Goal: Task Accomplishment & Management: Complete application form

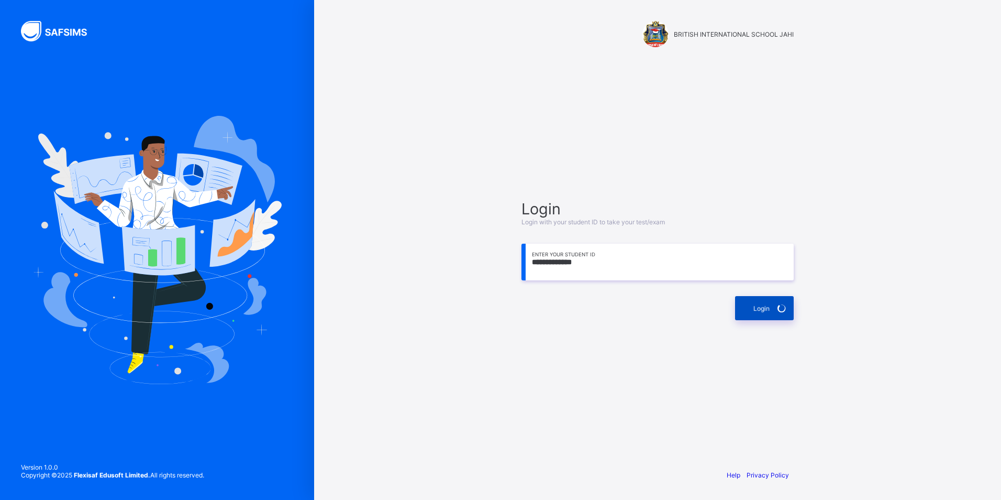
type input "**********"
click at [783, 315] on span at bounding box center [782, 308] width 24 height 24
click at [783, 314] on span at bounding box center [782, 308] width 24 height 24
click at [784, 314] on span at bounding box center [782, 308] width 24 height 24
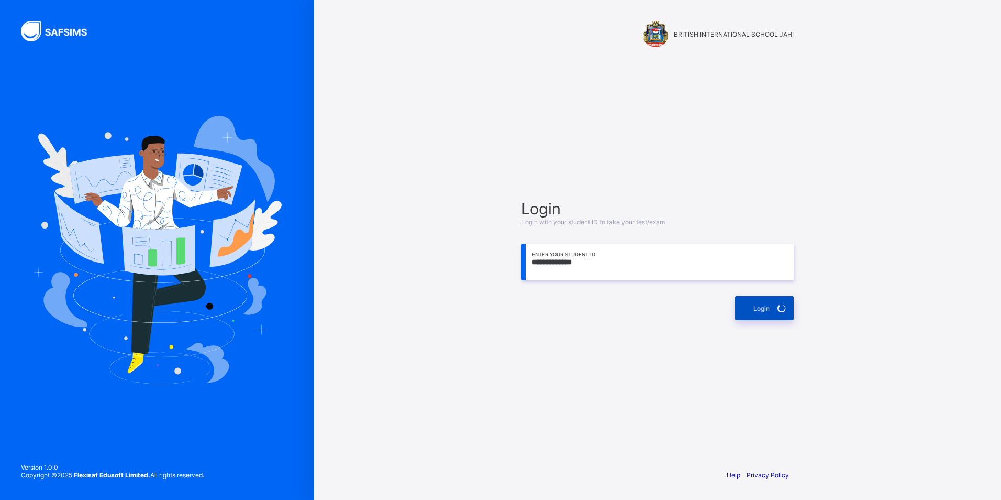
click at [784, 314] on span at bounding box center [782, 308] width 24 height 24
click at [796, 305] on div "**********" at bounding box center [657, 259] width 293 height 359
click at [746, 303] on div "Login" at bounding box center [764, 308] width 59 height 24
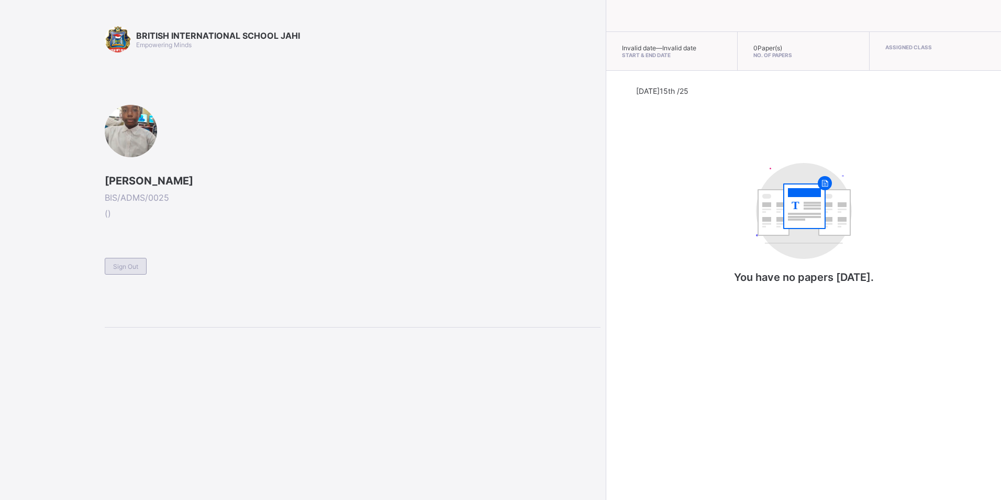
click at [123, 267] on span "Sign Out" at bounding box center [125, 266] width 25 height 8
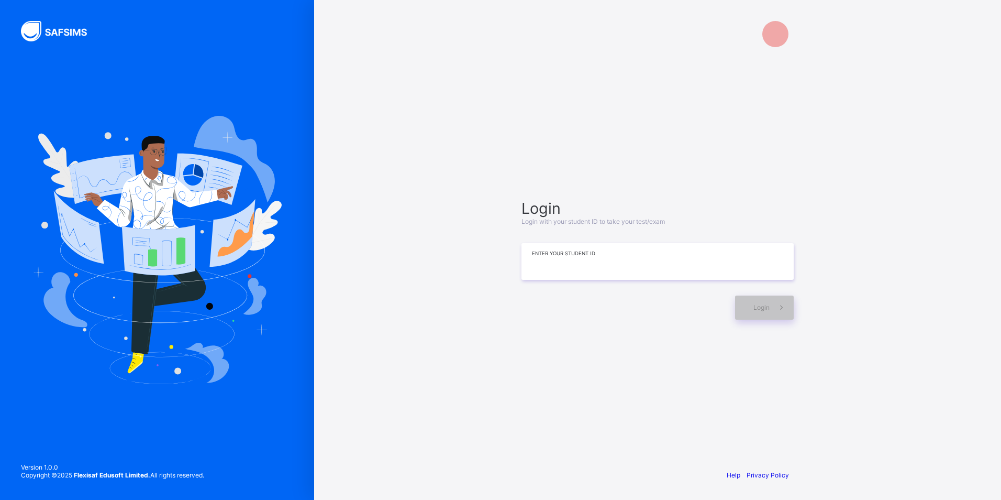
click at [586, 257] on input at bounding box center [658, 261] width 272 height 37
type input "**********"
click at [740, 318] on div "Login" at bounding box center [764, 308] width 59 height 24
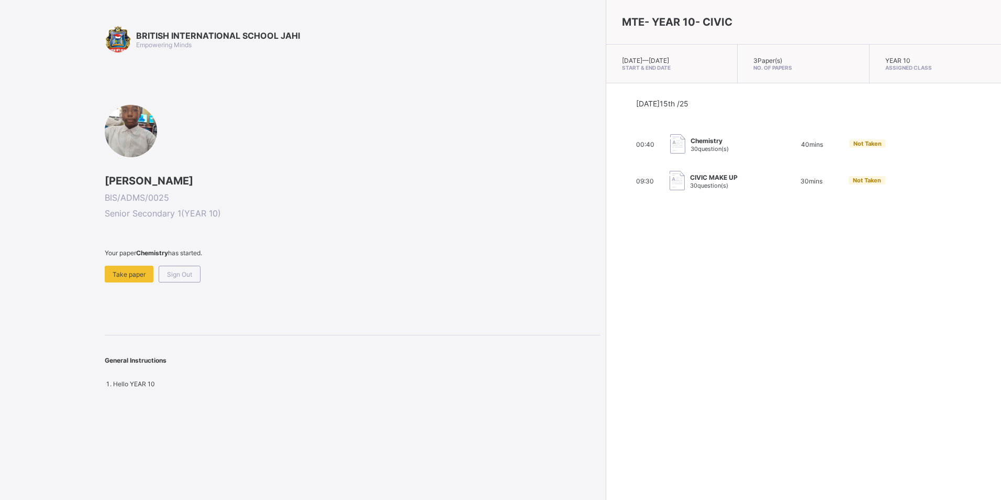
click at [690, 186] on span "30 question(s)" at bounding box center [709, 185] width 38 height 7
click at [127, 268] on div "Take paper" at bounding box center [129, 273] width 49 height 17
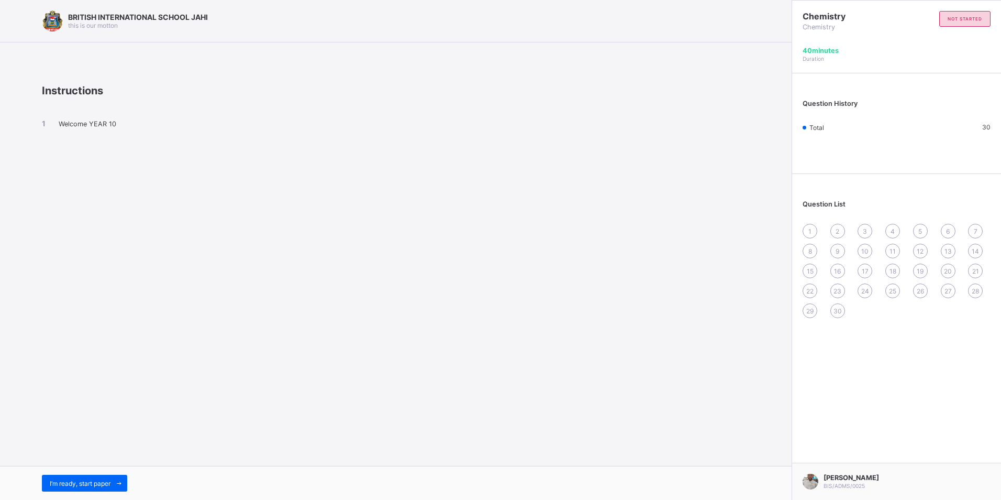
click at [103, 479] on span "I’m ready, start paper" at bounding box center [80, 483] width 61 height 8
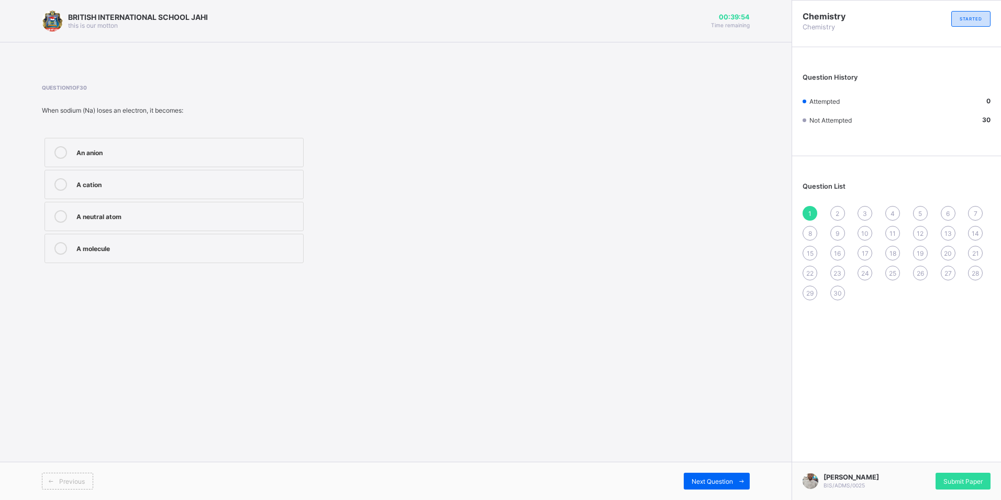
click at [167, 211] on div "A neutral atom" at bounding box center [187, 215] width 222 height 10
click at [176, 184] on div "A cation" at bounding box center [187, 183] width 222 height 10
click at [693, 474] on div "Next Question" at bounding box center [717, 480] width 66 height 17
click at [115, 245] on div "Proton" at bounding box center [187, 247] width 222 height 10
click at [700, 479] on span "Next Question" at bounding box center [712, 481] width 41 height 8
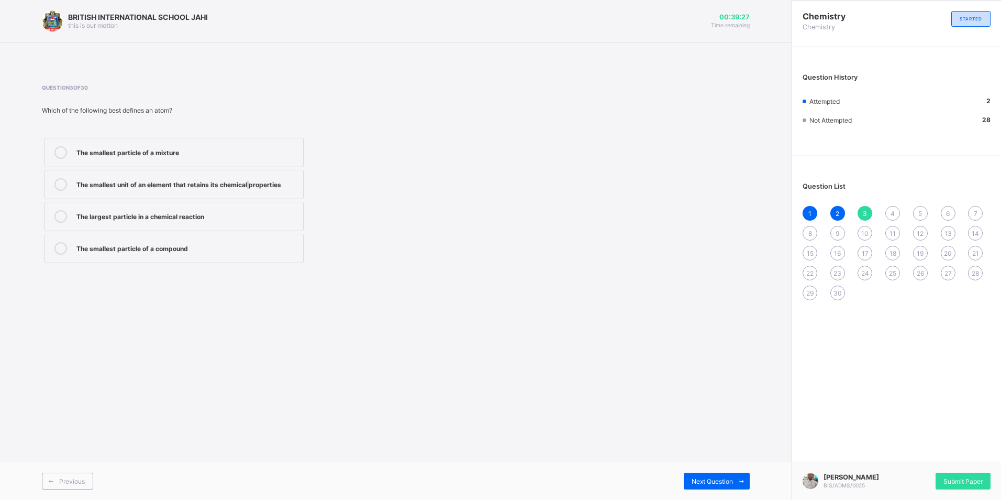
click at [250, 191] on label "The smallest unit of an element that retains its chemical properties" at bounding box center [174, 184] width 259 height 29
click at [279, 200] on div "The smallest particle of a mixture The smallest unit of an element that retains…" at bounding box center [174, 200] width 264 height 130
click at [279, 194] on label "The smallest unit of an element that retains its chemical properties" at bounding box center [174, 184] width 259 height 29
click at [704, 480] on span "Next Question" at bounding box center [712, 481] width 41 height 8
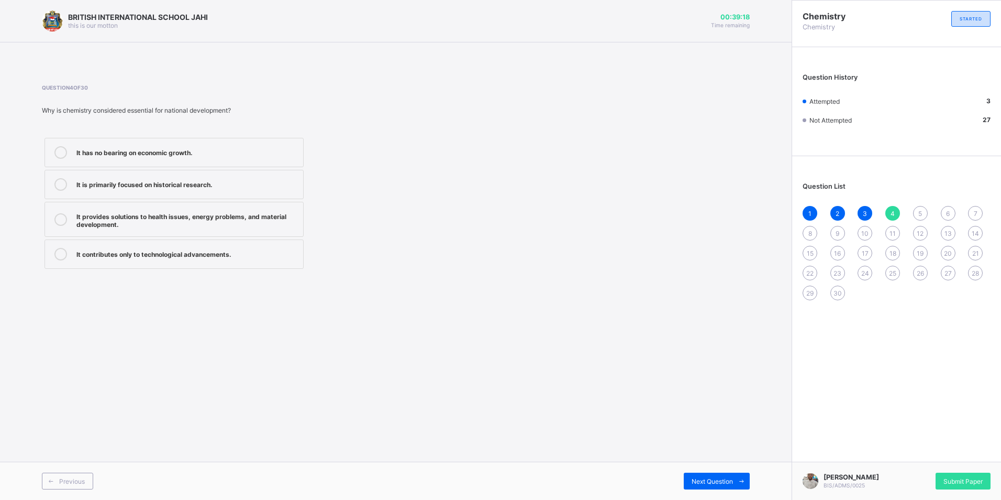
click at [151, 222] on div "It provides solutions to health issues, energy problems, and material developme…" at bounding box center [187, 219] width 222 height 18
click at [712, 476] on div "Next Question" at bounding box center [717, 480] width 66 height 17
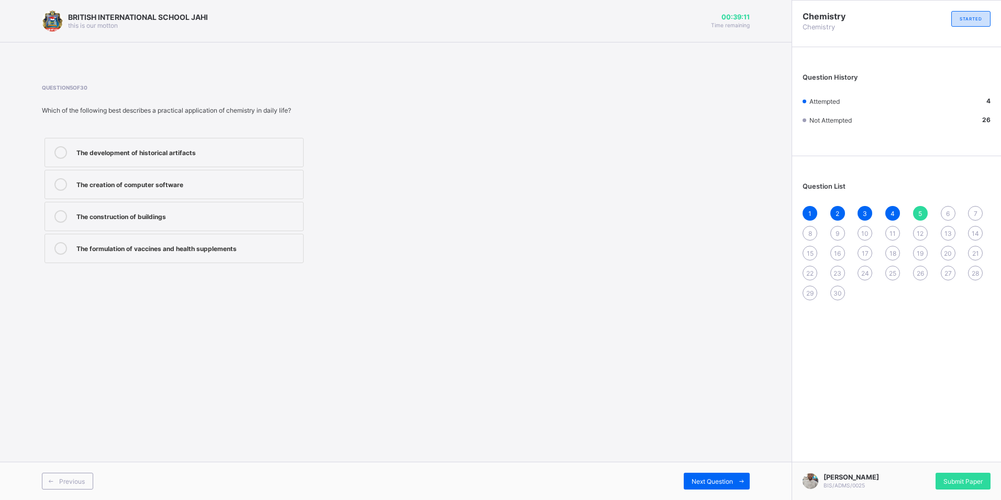
click at [268, 248] on div "The formulation of vaccines and health supplements" at bounding box center [187, 247] width 222 height 10
click at [719, 482] on span "Next Question" at bounding box center [712, 481] width 41 height 8
click at [210, 150] on div "Pharmacologist" at bounding box center [187, 151] width 222 height 10
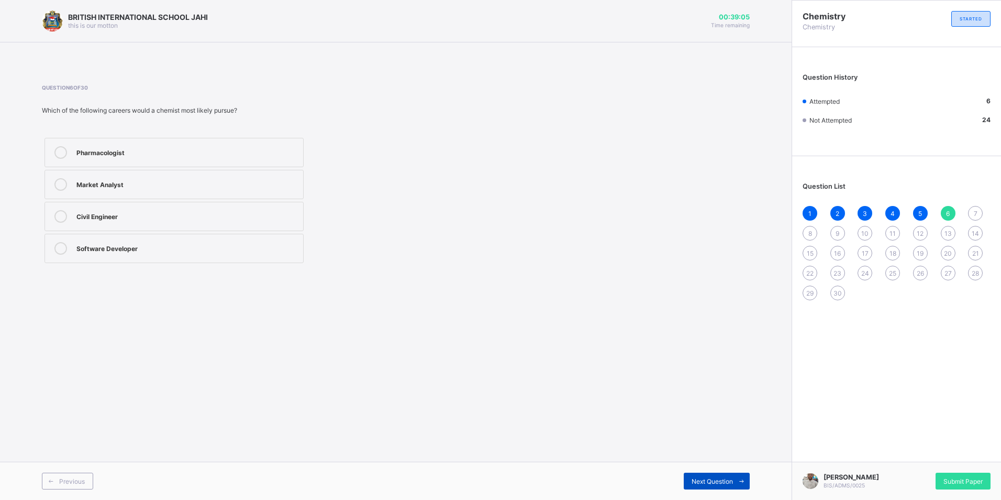
click at [709, 477] on span "Next Question" at bounding box center [712, 481] width 41 height 8
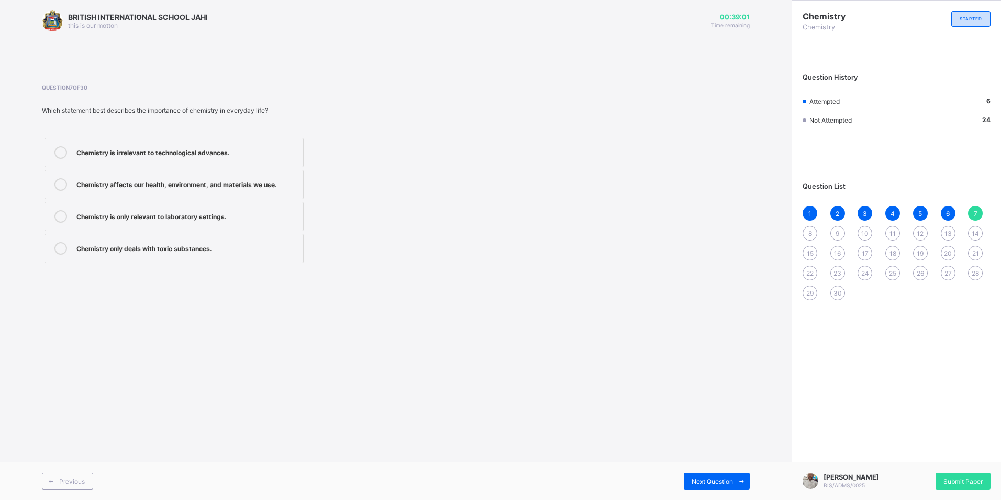
click at [191, 192] on label "Chemistry affects our health, environment, and materials we use." at bounding box center [174, 184] width 259 height 29
drag, startPoint x: 437, startPoint y: 370, endPoint x: 442, endPoint y: 378, distance: 9.0
drag, startPoint x: 442, startPoint y: 378, endPoint x: 565, endPoint y: 409, distance: 127.1
click at [565, 409] on div "BRITISH INTERNATIONAL SCHOOL JAHI this is our motton 00:38:58 Time remaining Qu…" at bounding box center [396, 250] width 792 height 500
click at [702, 479] on span "Next Question" at bounding box center [712, 481] width 41 height 8
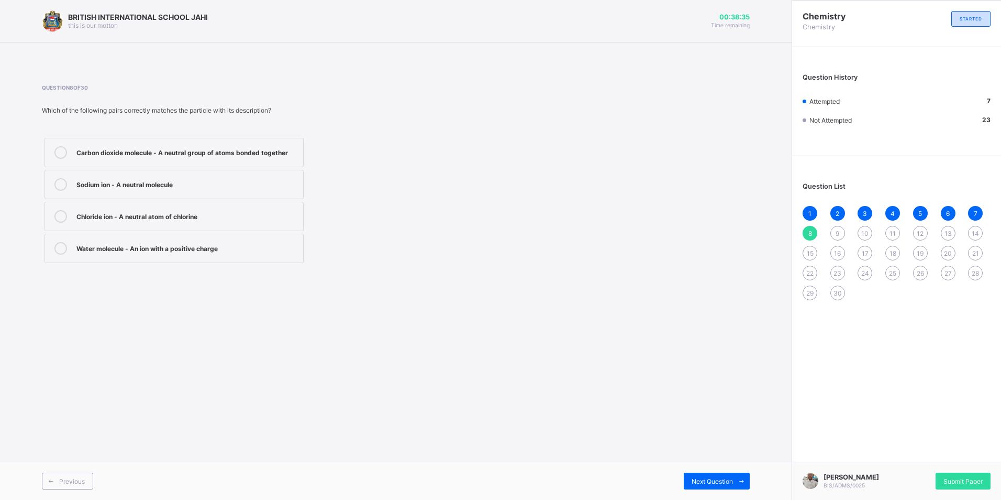
click at [230, 223] on label "Chloride ion - A neutral atom of chlorine" at bounding box center [174, 216] width 259 height 29
click at [707, 473] on div "Next Question" at bounding box center [717, 480] width 66 height 17
click at [224, 206] on label "The study of matter and its interactions" at bounding box center [174, 216] width 259 height 29
click at [739, 483] on icon at bounding box center [742, 481] width 8 height 7
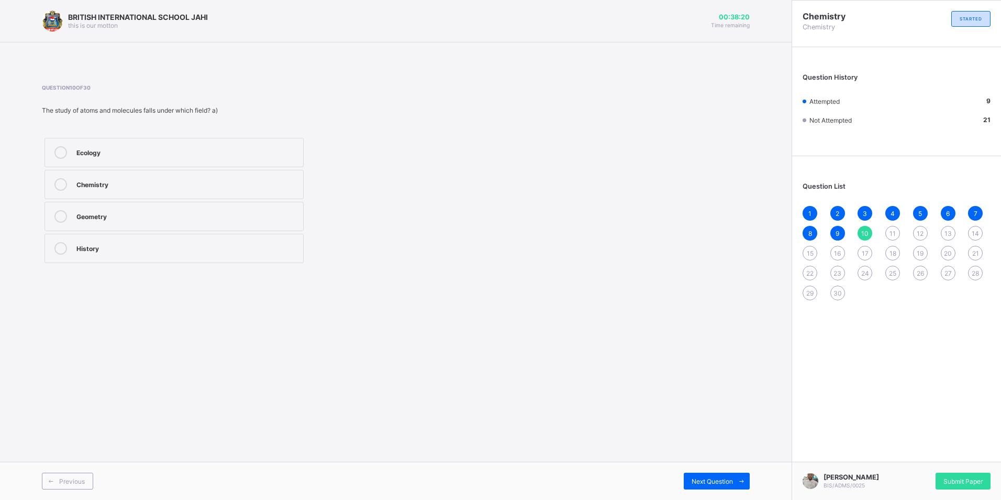
click at [119, 186] on div "Chemistry" at bounding box center [187, 183] width 222 height 10
click at [708, 473] on div "Next Question" at bounding box center [717, 480] width 66 height 17
click at [163, 137] on div "The study of matter and its transformations The study of physics A branch of bi…" at bounding box center [174, 200] width 264 height 130
click at [165, 142] on label "The study of matter and its transformations" at bounding box center [174, 152] width 259 height 29
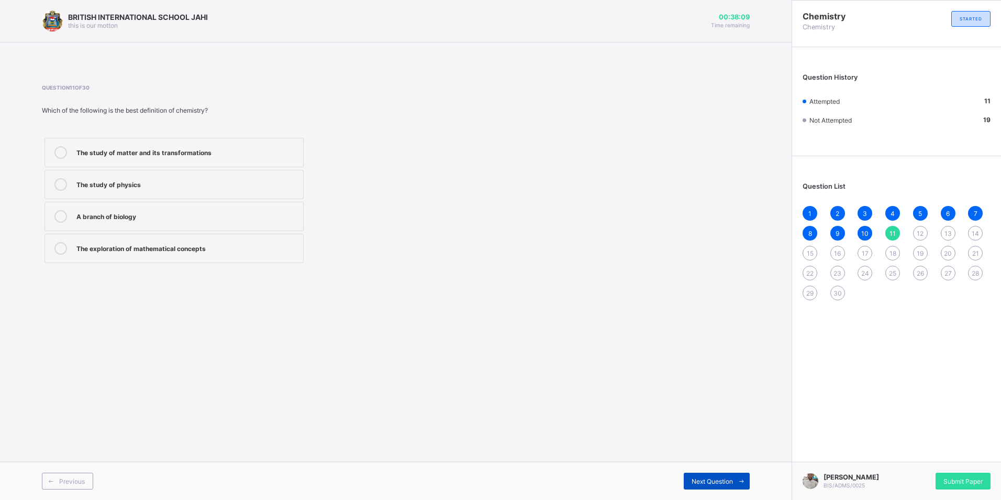
click at [715, 484] on span "Next Question" at bounding box center [712, 481] width 41 height 8
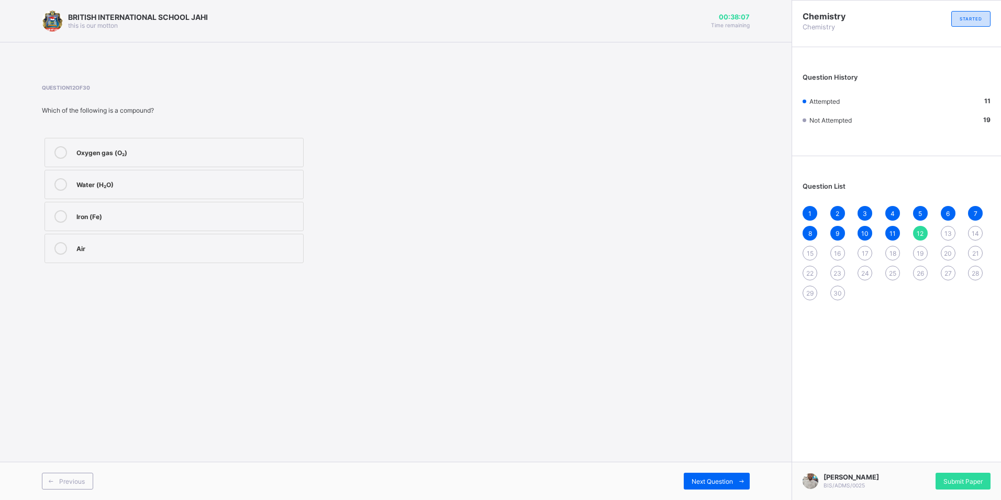
click at [138, 183] on div "Water (H₂O)" at bounding box center [187, 183] width 222 height 10
click at [697, 478] on span "Next Question" at bounding box center [712, 481] width 41 height 8
click at [99, 191] on label "Chemical change" at bounding box center [174, 184] width 259 height 29
drag, startPoint x: 99, startPoint y: 191, endPoint x: 140, endPoint y: 198, distance: 41.9
click at [140, 198] on label "Chemical change" at bounding box center [174, 184] width 259 height 29
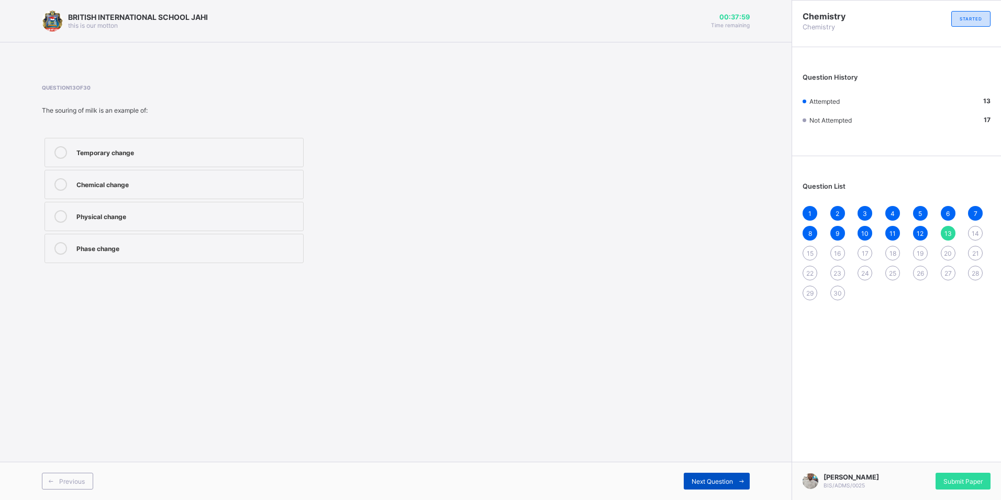
click at [699, 476] on div "Next Question" at bounding box center [717, 480] width 66 height 17
click at [126, 223] on label "Burning of candle wax" at bounding box center [174, 216] width 259 height 29
click at [723, 478] on span "Next Question" at bounding box center [712, 481] width 41 height 8
click at [111, 186] on div "Physical change" at bounding box center [187, 183] width 222 height 10
drag, startPoint x: 703, startPoint y: 480, endPoint x: 684, endPoint y: 473, distance: 20.2
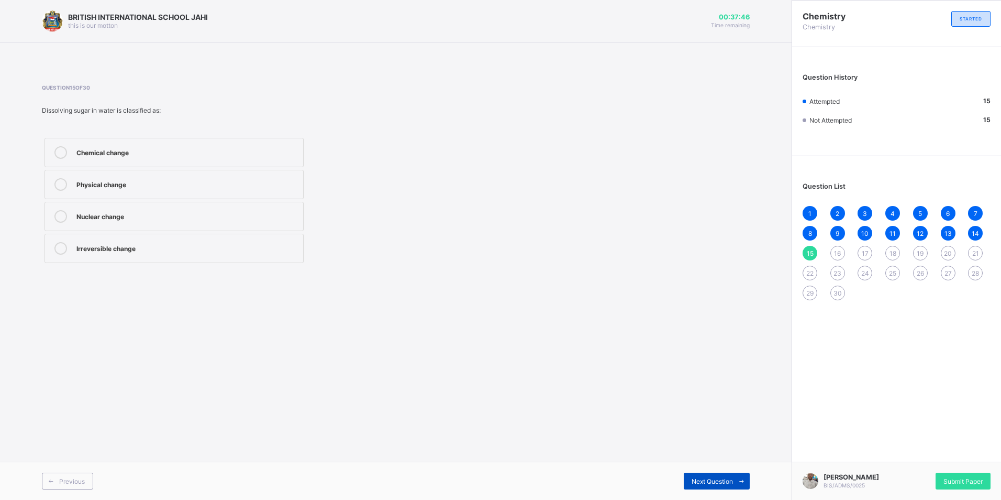
click at [702, 480] on span "Next Question" at bounding box center [712, 481] width 41 height 8
click at [159, 189] on div "Melting of ice" at bounding box center [187, 184] width 222 height 13
click at [708, 473] on div "Next Question" at bounding box center [717, 480] width 66 height 17
click at [113, 211] on div "Electrical charge" at bounding box center [187, 215] width 222 height 10
click at [726, 475] on div "Next Question" at bounding box center [717, 480] width 66 height 17
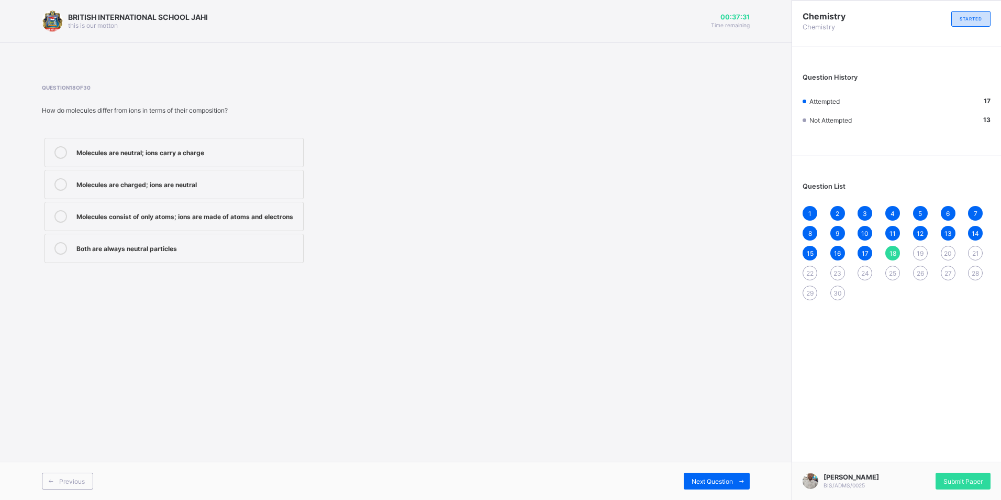
click at [220, 157] on div "Molecules are neutral; ions carry a charge" at bounding box center [187, 152] width 222 height 13
click at [698, 483] on span "Next Question" at bounding box center [712, 481] width 41 height 8
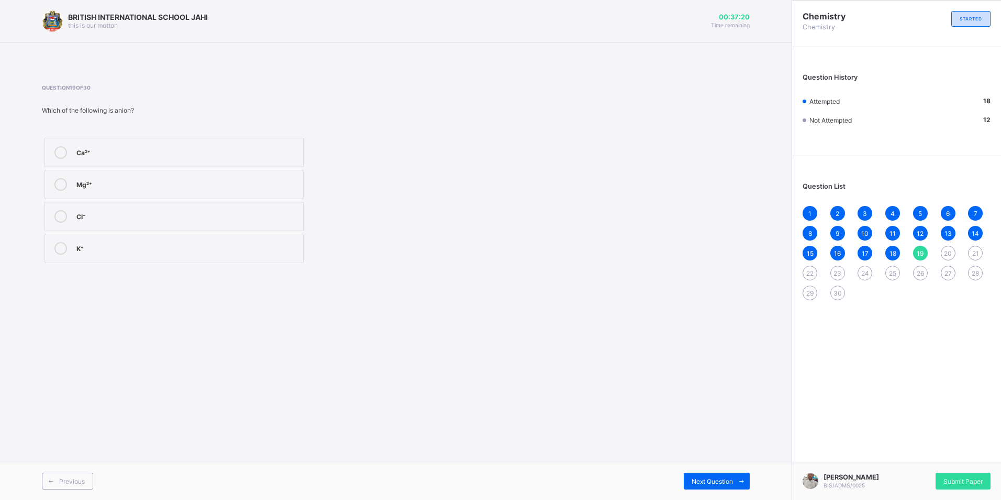
click at [107, 210] on label "Cl⁻" at bounding box center [174, 216] width 259 height 29
click at [690, 475] on div "Next Question" at bounding box center [717, 480] width 66 height 17
click at [131, 194] on label "Na⁺" at bounding box center [174, 184] width 259 height 29
click at [704, 476] on div "Next Question" at bounding box center [717, 480] width 66 height 17
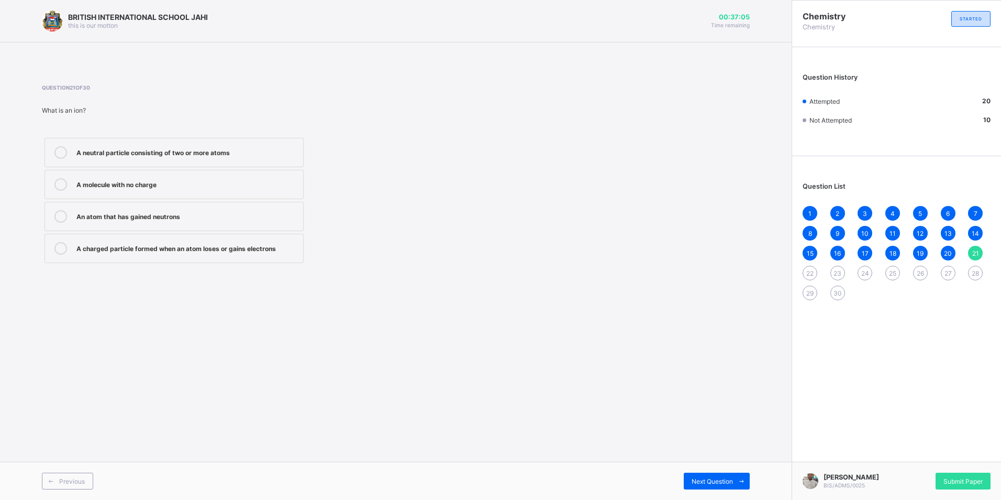
click at [212, 246] on div "A charged particle formed when an atom loses or gains electrons" at bounding box center [187, 247] width 222 height 10
click at [689, 479] on div "Next Question" at bounding box center [717, 480] width 66 height 17
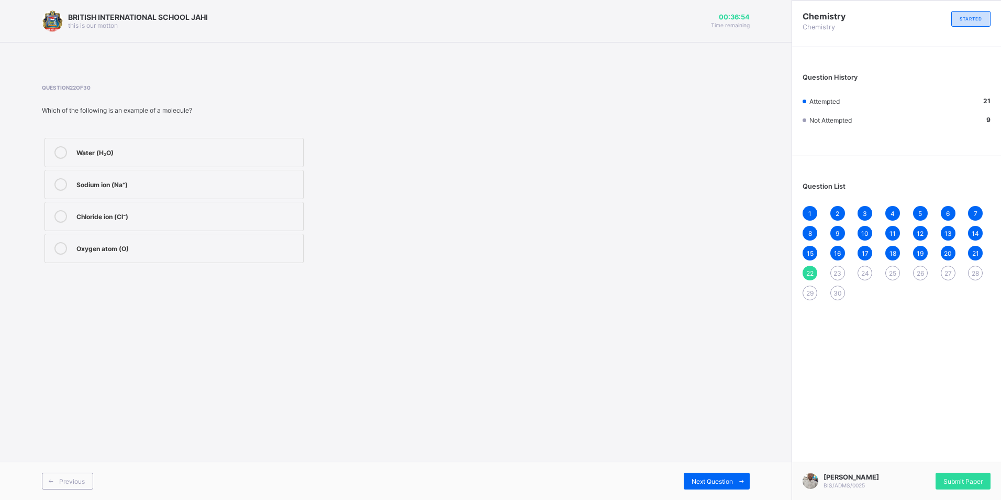
click at [167, 251] on div "Oxygen atom (O)" at bounding box center [187, 247] width 222 height 10
click at [735, 479] on span at bounding box center [741, 480] width 17 height 17
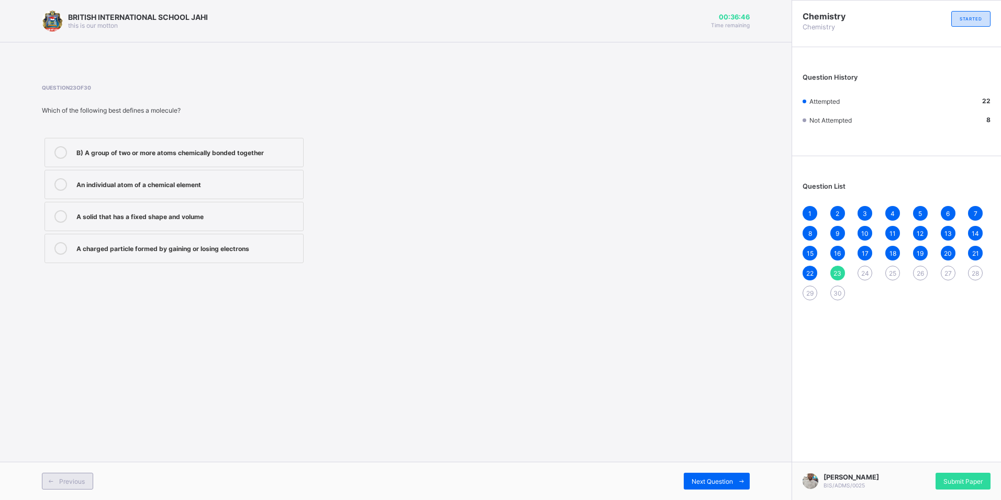
click at [63, 484] on span "Previous" at bounding box center [72, 481] width 26 height 8
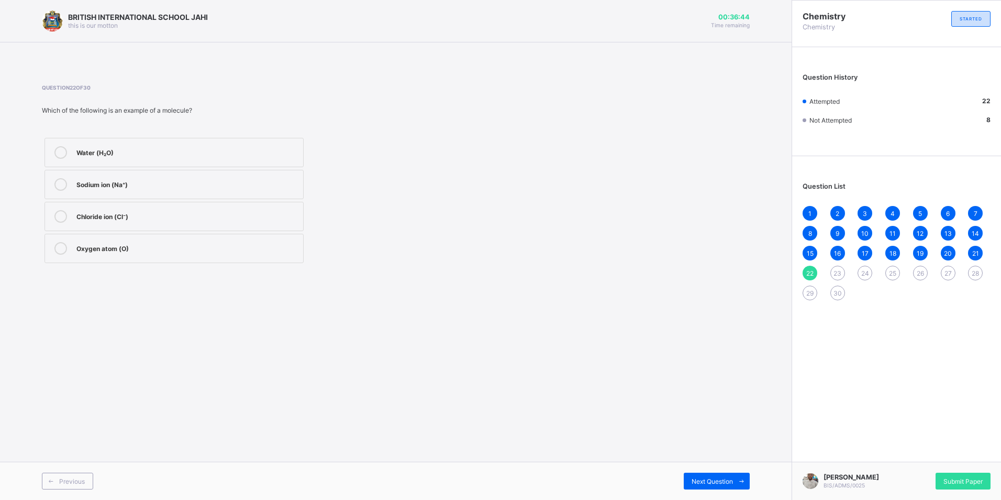
click at [78, 155] on div "Water (H₂O)" at bounding box center [187, 151] width 222 height 10
click at [694, 475] on div "Next Question" at bounding box center [717, 480] width 66 height 17
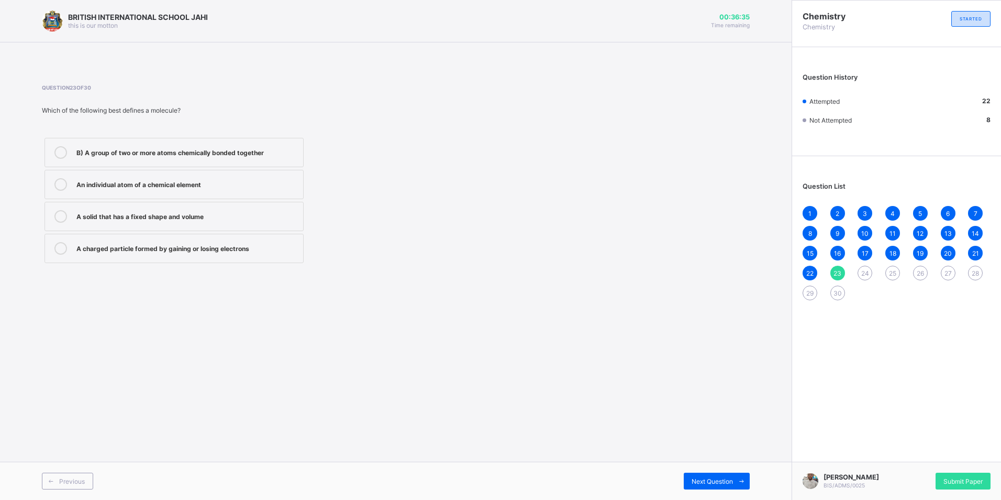
click at [214, 179] on div "An individual atom of a chemical element" at bounding box center [187, 183] width 222 height 10
click at [61, 481] on span "Previous" at bounding box center [72, 481] width 26 height 8
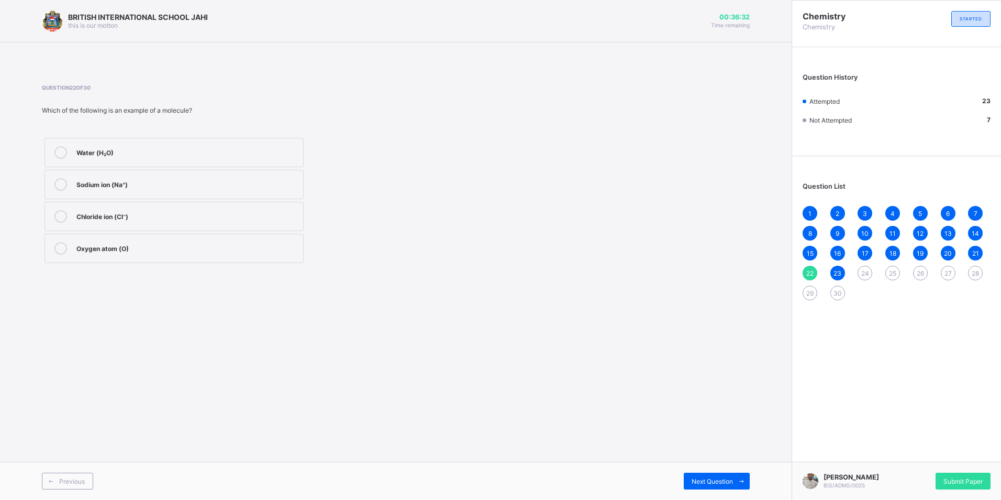
click at [148, 257] on label "Oxygen atom (O)" at bounding box center [174, 248] width 259 height 29
click at [694, 479] on span "Next Question" at bounding box center [712, 481] width 41 height 8
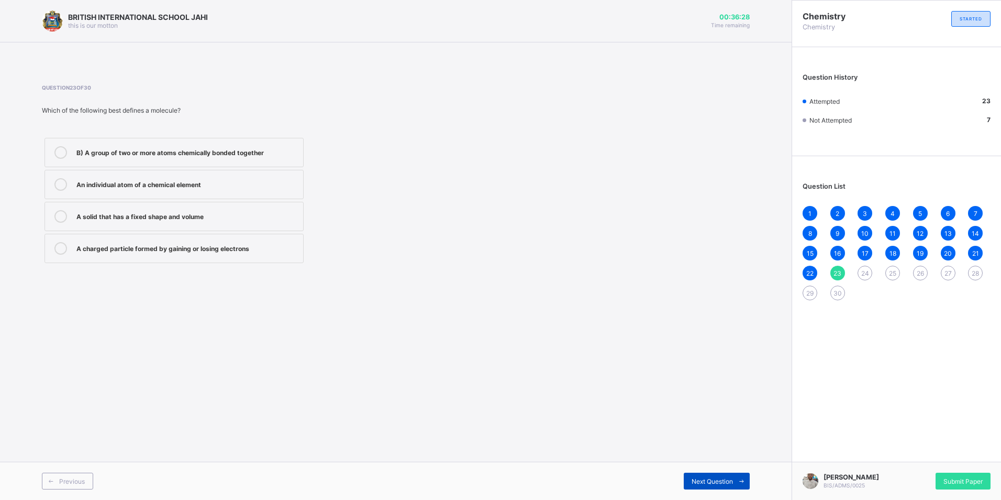
click at [698, 473] on div "Next Question" at bounding box center [717, 480] width 66 height 17
click at [171, 183] on div "Atomic number: 7, Mass number: 14" at bounding box center [187, 183] width 222 height 10
drag, startPoint x: 714, startPoint y: 482, endPoint x: 710, endPoint y: 494, distance: 12.8
click at [714, 489] on div "Next Question" at bounding box center [717, 480] width 66 height 17
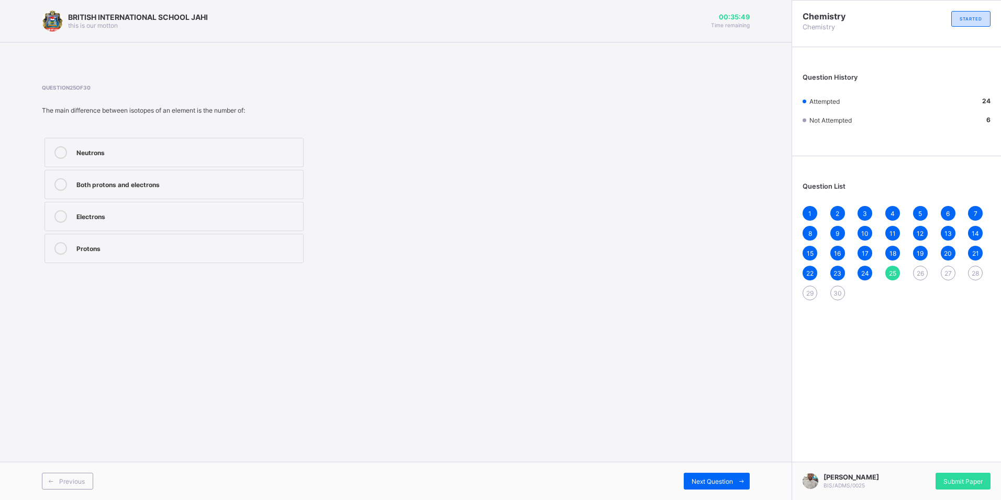
click at [186, 184] on div "Both protons and electrons" at bounding box center [187, 183] width 222 height 10
click at [178, 152] on div "Neutrons" at bounding box center [187, 151] width 222 height 10
click at [712, 480] on span "Next Question" at bounding box center [712, 481] width 41 height 8
click at [247, 157] on div "Protons are positively charged and found in the nucleus" at bounding box center [187, 152] width 222 height 13
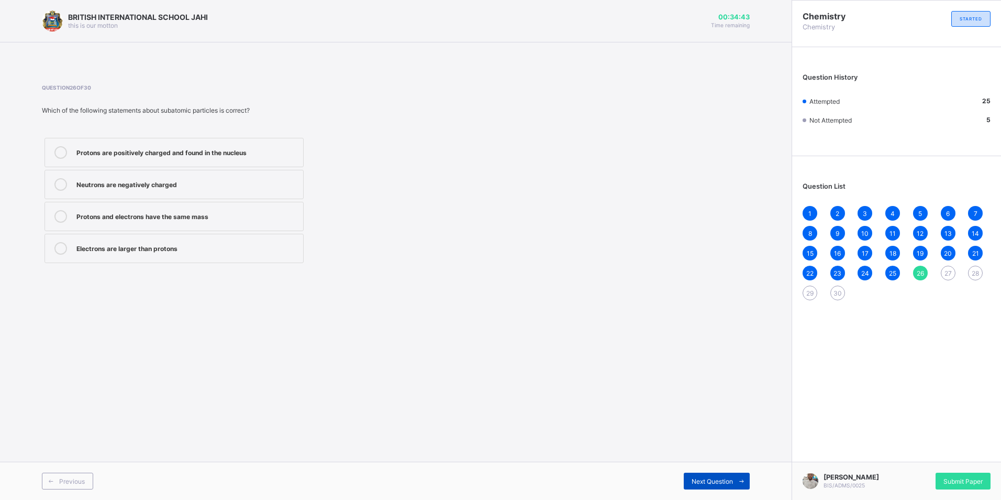
click at [707, 479] on span "Next Question" at bounding box center [712, 481] width 41 height 8
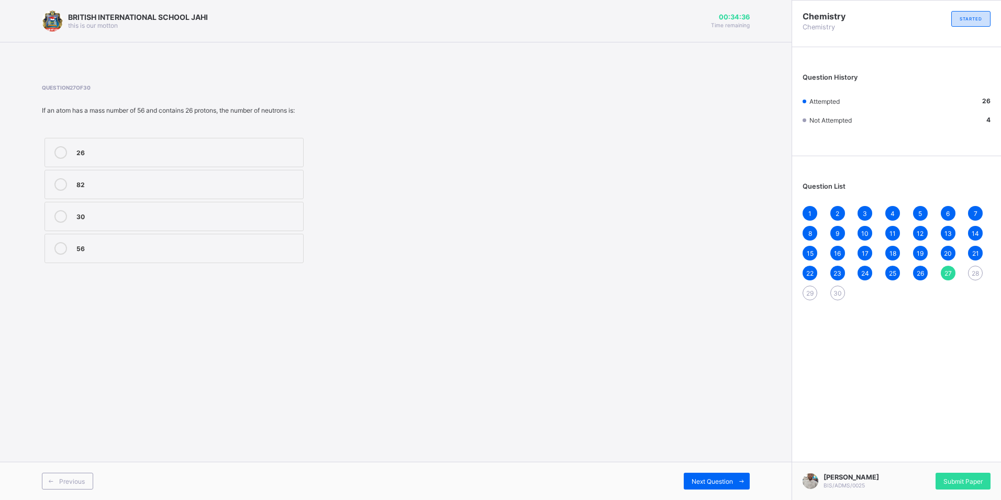
click at [123, 218] on div "30" at bounding box center [187, 215] width 222 height 10
click at [728, 482] on span "Next Question" at bounding box center [712, 481] width 41 height 8
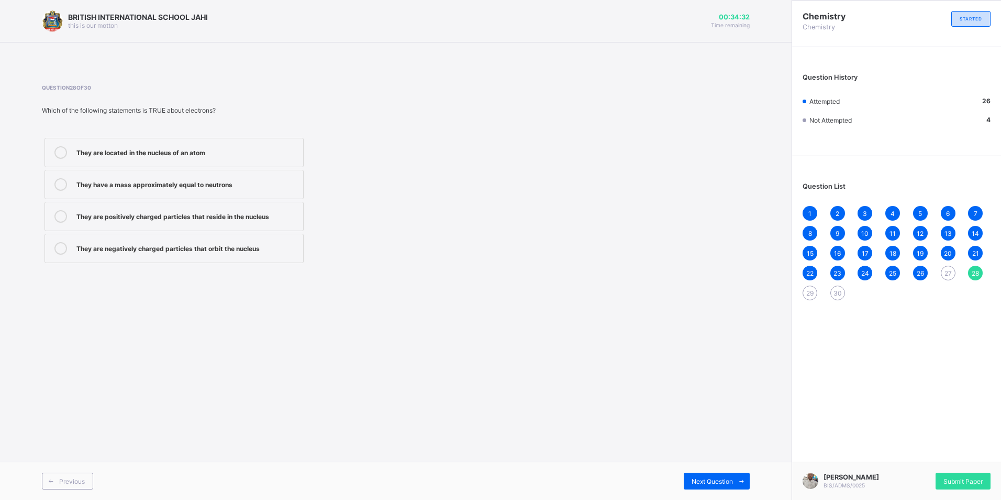
click at [181, 152] on div "They are located in the nucleus of an atom" at bounding box center [187, 151] width 222 height 10
click at [168, 215] on div "They are positively charged particles that reside in the nucleus" at bounding box center [187, 215] width 222 height 10
click at [690, 479] on div "Next Question" at bounding box center [717, 480] width 66 height 17
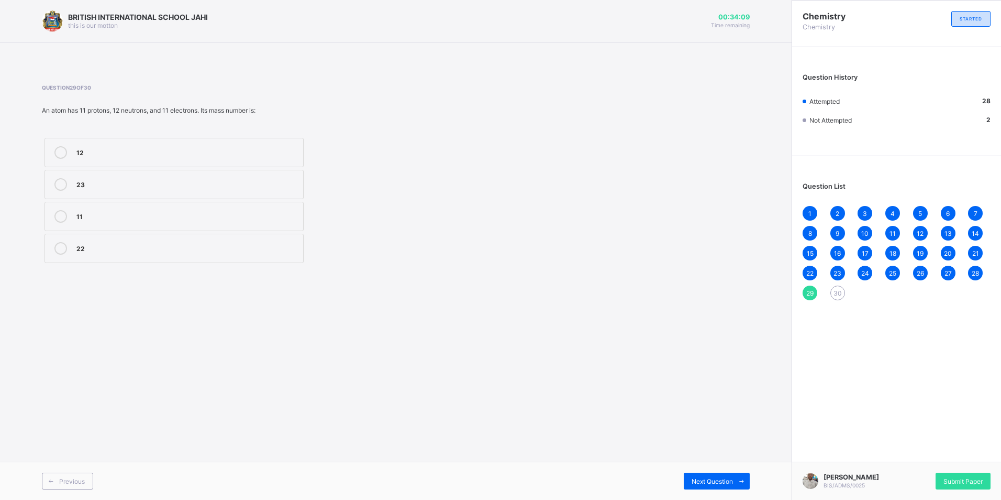
click at [103, 182] on div "23" at bounding box center [187, 183] width 222 height 10
click at [706, 474] on div "Next Question" at bounding box center [717, 480] width 66 height 17
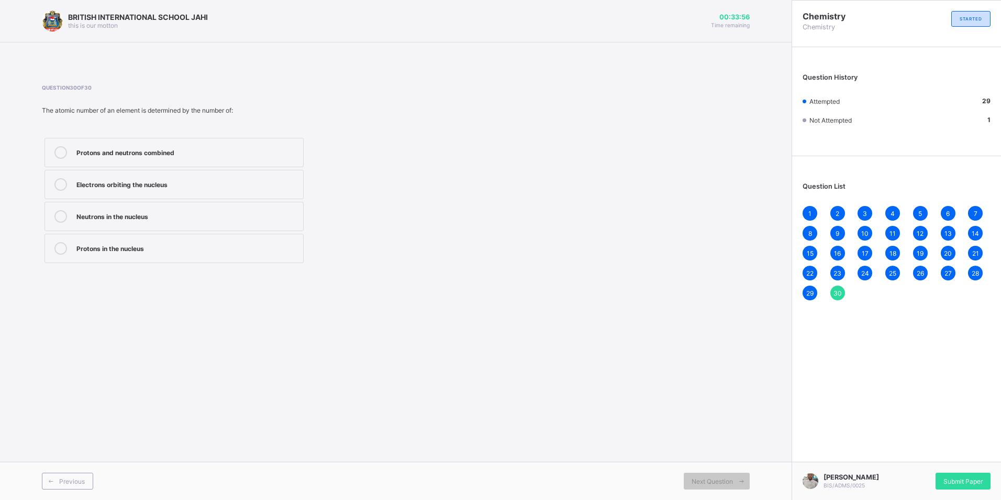
click at [157, 244] on div "Protons in the nucleus" at bounding box center [187, 247] width 222 height 10
click at [956, 472] on div "Submit Paper" at bounding box center [963, 480] width 55 height 17
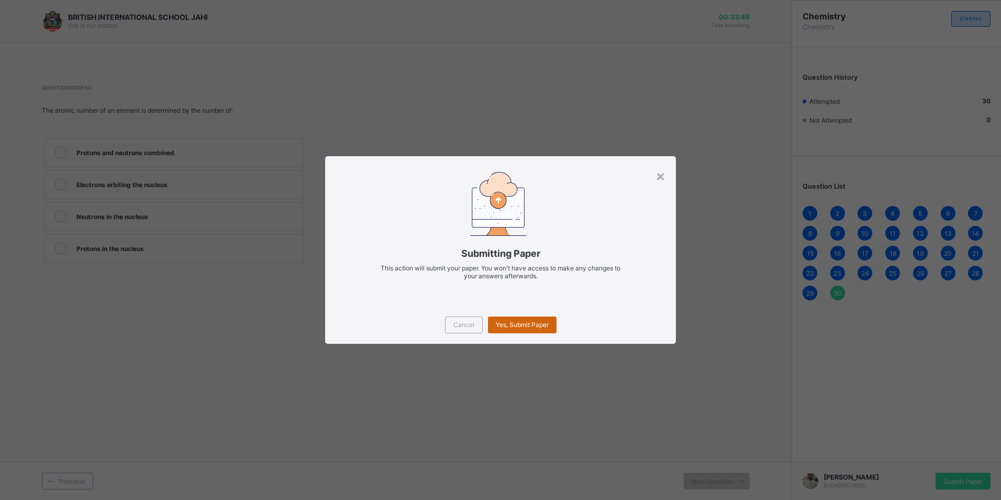
click at [547, 326] on span "Yes, Submit Paper" at bounding box center [522, 324] width 53 height 8
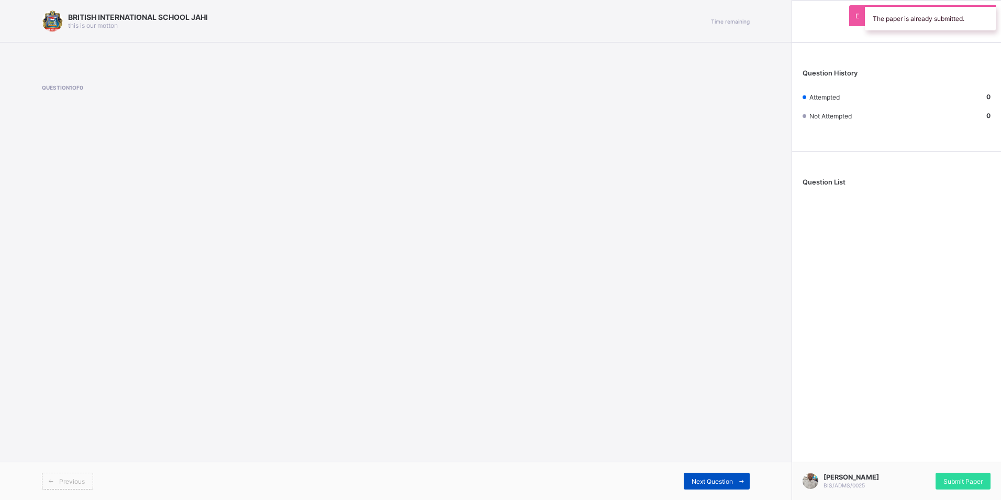
click at [726, 477] on span "Next Question" at bounding box center [712, 481] width 41 height 8
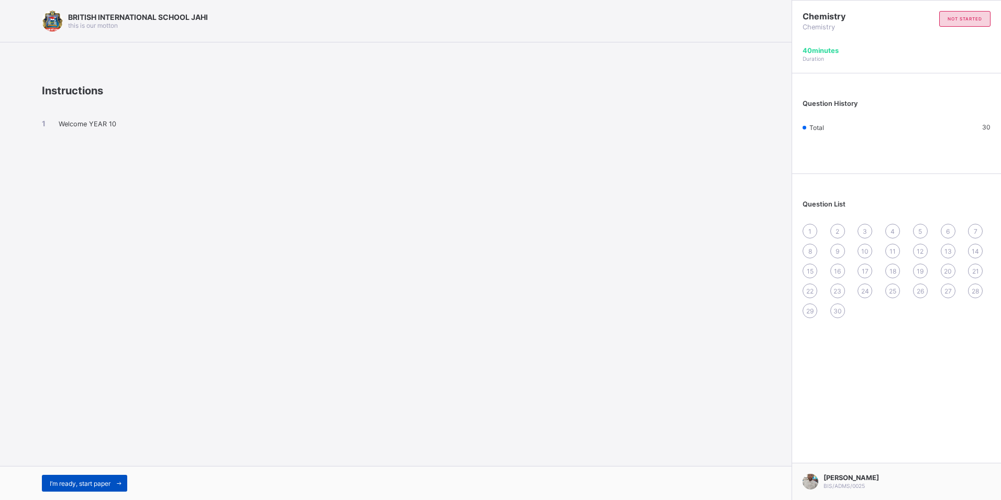
click at [99, 480] on span "I’m ready, start paper" at bounding box center [80, 483] width 61 height 8
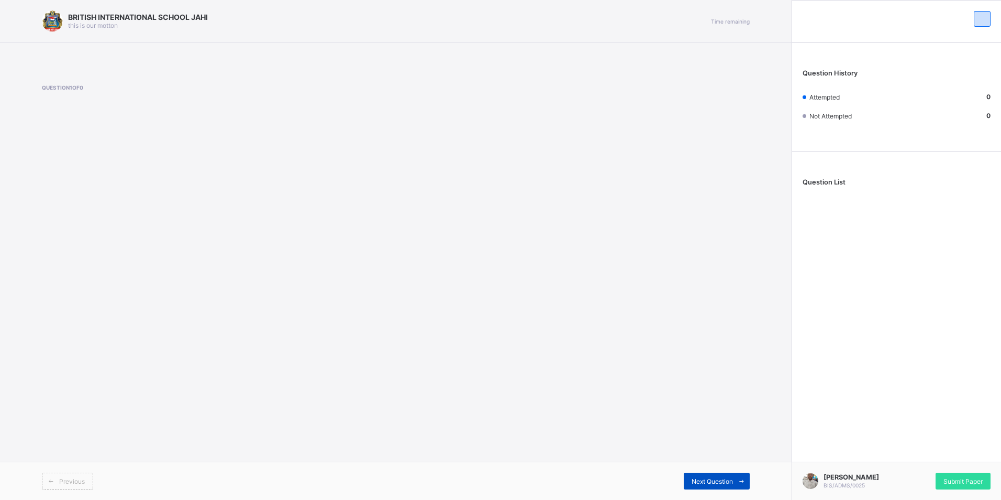
click at [715, 478] on span "Next Question" at bounding box center [712, 481] width 41 height 8
click at [714, 478] on span "Next Question" at bounding box center [712, 481] width 41 height 8
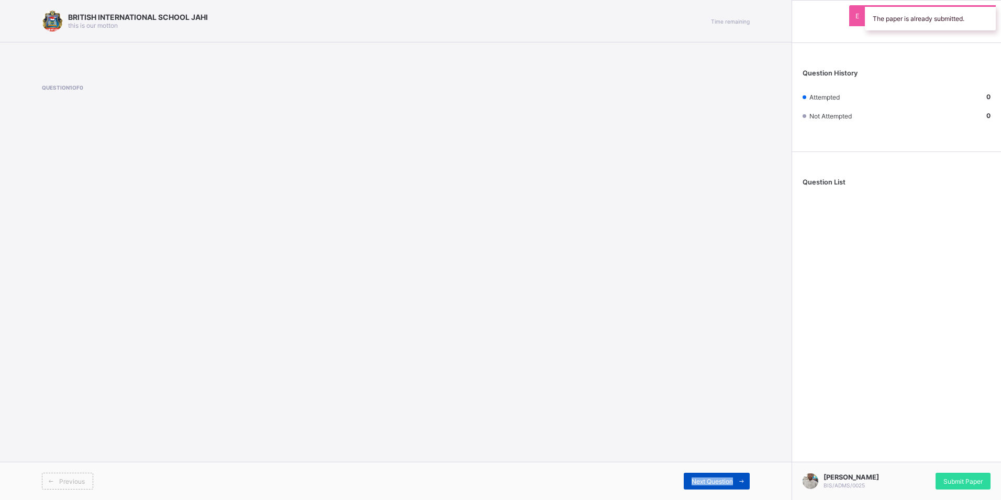
click at [713, 478] on span "Next Question" at bounding box center [712, 481] width 41 height 8
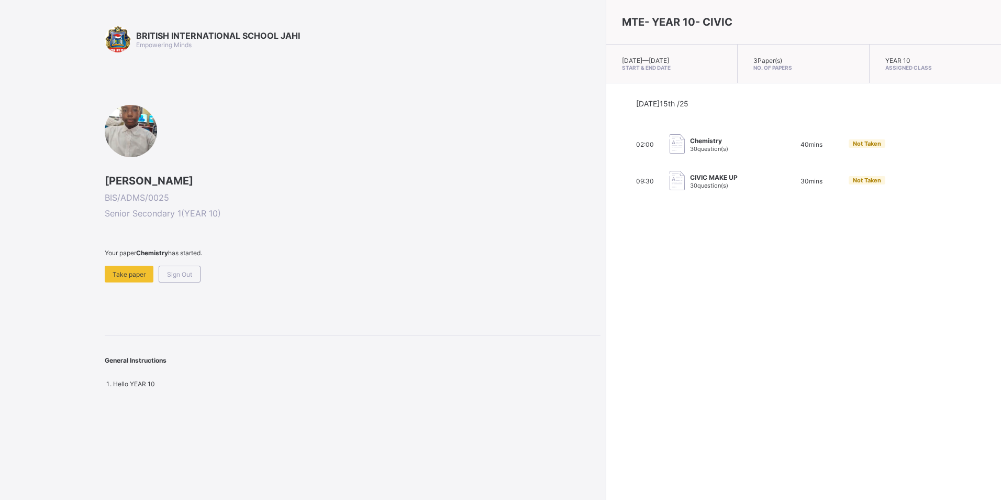
drag, startPoint x: 665, startPoint y: 196, endPoint x: 652, endPoint y: 184, distance: 17.8
click at [664, 196] on div "[DATE] 15th /25 02:00 Chemistry 30 question(s) 40 mins Not Taken 09:30 CIVIC MA…" at bounding box center [803, 145] width 395 height 124
click at [690, 177] on span "CIVIC MAKE UP" at bounding box center [714, 177] width 48 height 8
drag, startPoint x: 643, startPoint y: 177, endPoint x: 560, endPoint y: 86, distance: 122.7
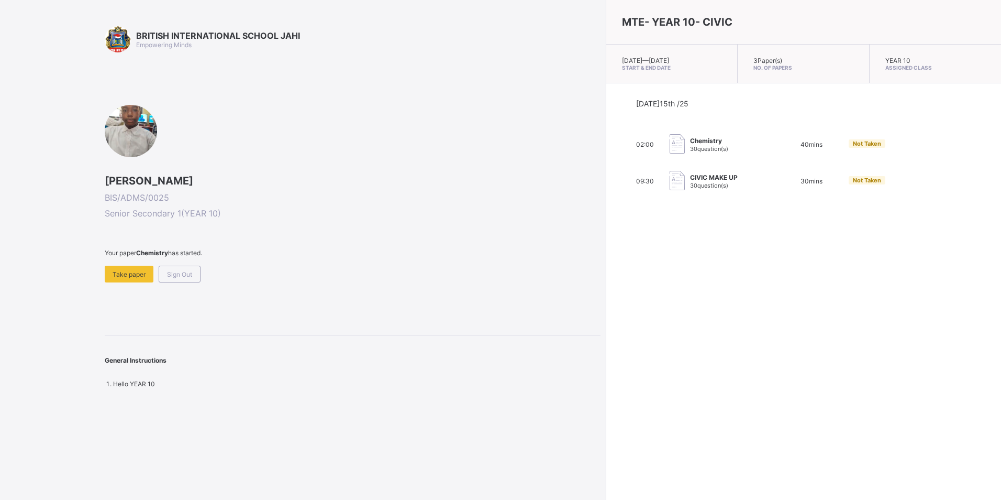
click at [606, 86] on div "[DATE] 15th /25 02:00 Chemistry 30 question(s) 40 mins Not Taken 09:30 CIVIC MA…" at bounding box center [803, 145] width 395 height 124
click at [738, 72] on div "3 Paper(s) No. of Papers" at bounding box center [803, 64] width 131 height 39
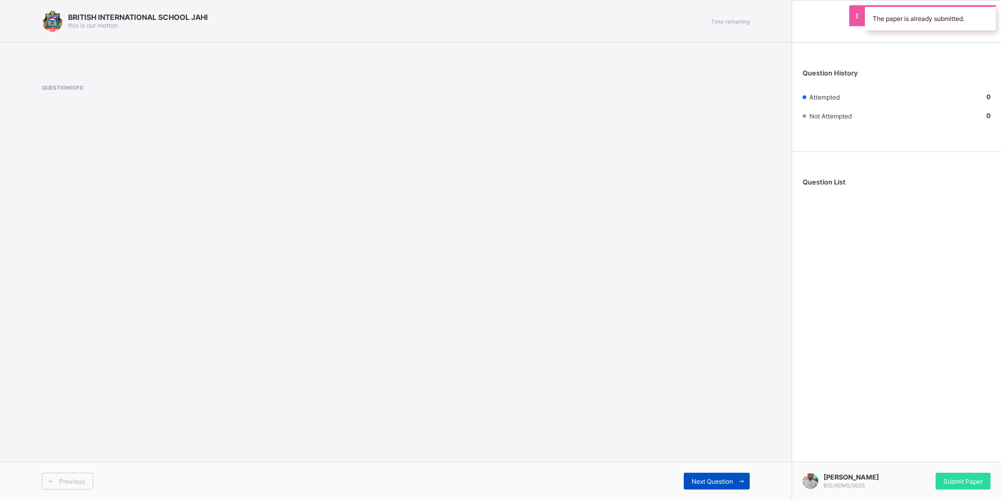
click at [724, 477] on span "Next Question" at bounding box center [712, 481] width 41 height 8
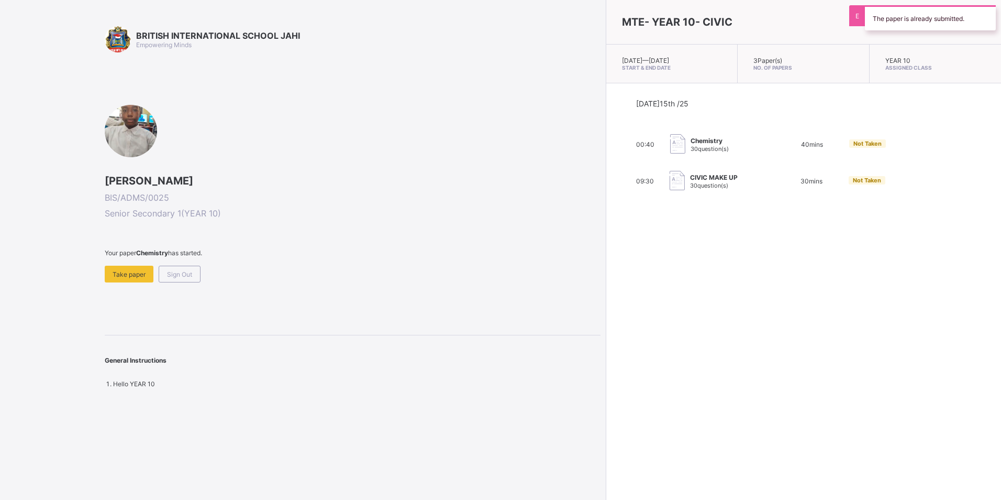
click at [164, 279] on div "Sign Out" at bounding box center [180, 273] width 42 height 17
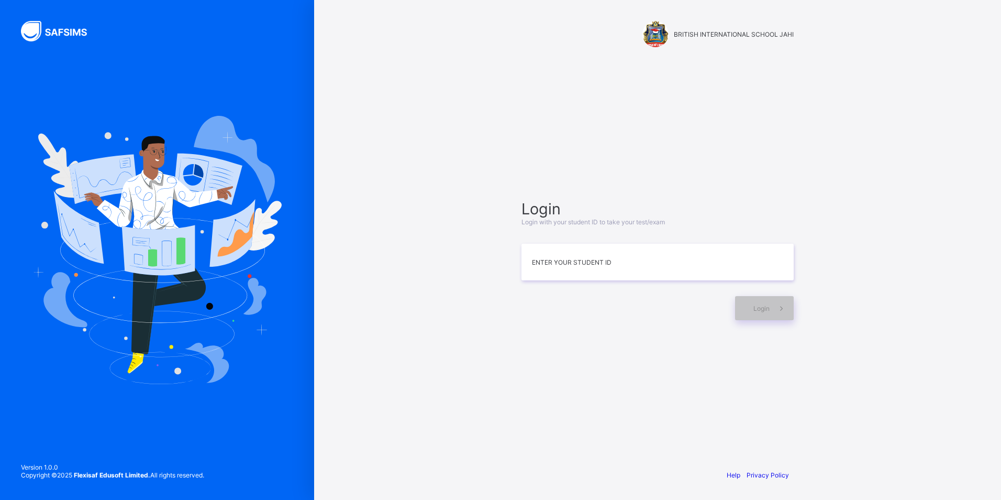
click at [684, 175] on div "Login Login with your student ID to take your test/exam Enter your Student ID L…" at bounding box center [657, 259] width 293 height 359
click at [585, 260] on input at bounding box center [658, 261] width 272 height 37
type input "*"
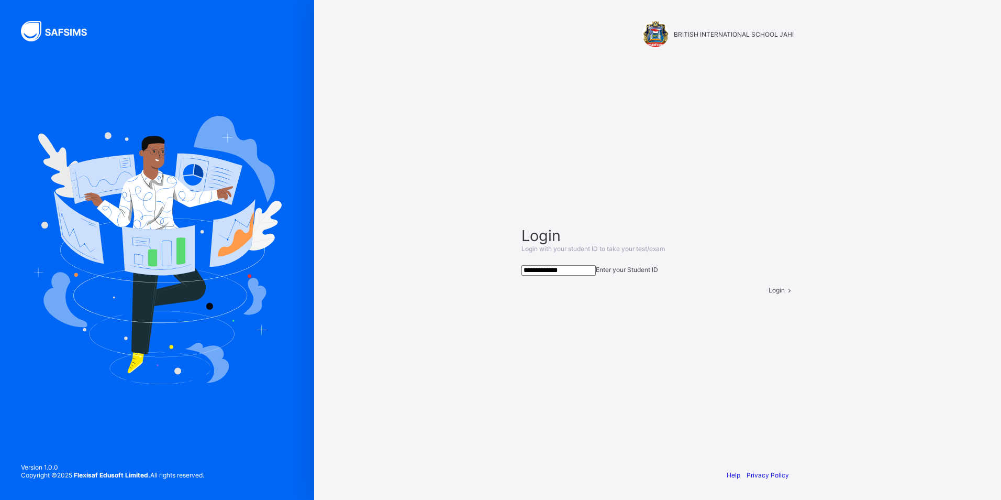
type input "**********"
click at [788, 294] on span at bounding box center [789, 290] width 9 height 8
drag, startPoint x: 817, startPoint y: 146, endPoint x: 821, endPoint y: 133, distance: 13.1
click at [821, 135] on div "**********" at bounding box center [657, 250] width 687 height 500
drag, startPoint x: 869, startPoint y: 36, endPoint x: 856, endPoint y: 71, distance: 37.0
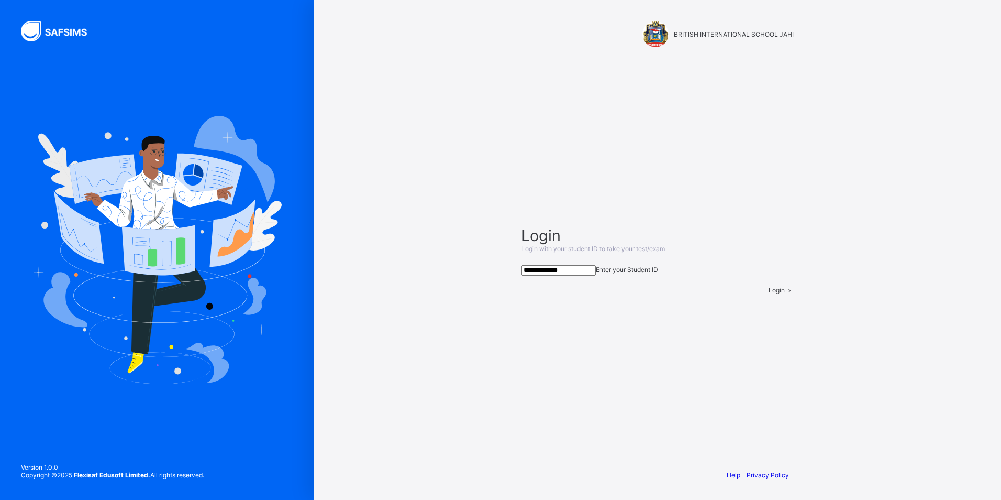
click at [868, 38] on div "**********" at bounding box center [657, 250] width 687 height 500
click at [785, 294] on icon at bounding box center [789, 290] width 9 height 8
click at [785, 294] on span at bounding box center [789, 290] width 9 height 8
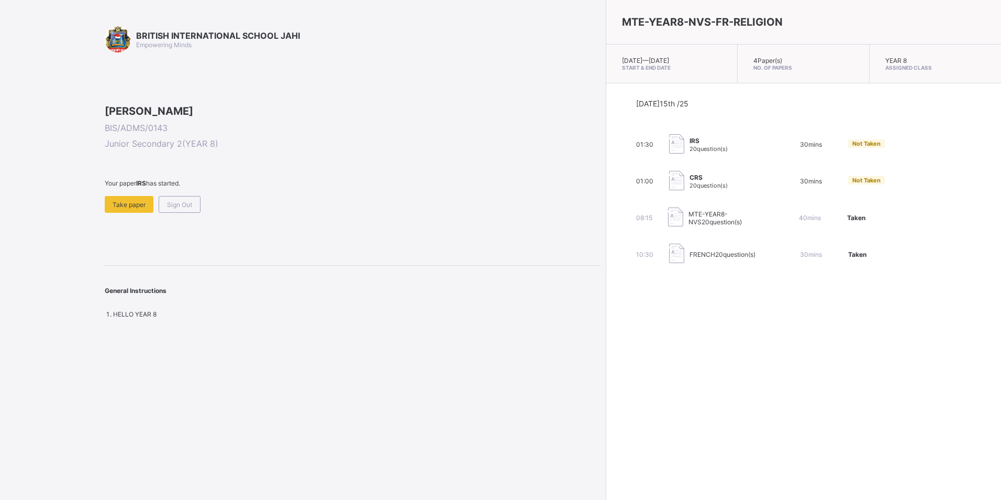
click at [669, 179] on div "CRS 20 question(s)" at bounding box center [721, 181] width 105 height 21
click at [669, 180] on img at bounding box center [676, 180] width 15 height 19
click at [146, 213] on div "Take paper" at bounding box center [129, 204] width 49 height 17
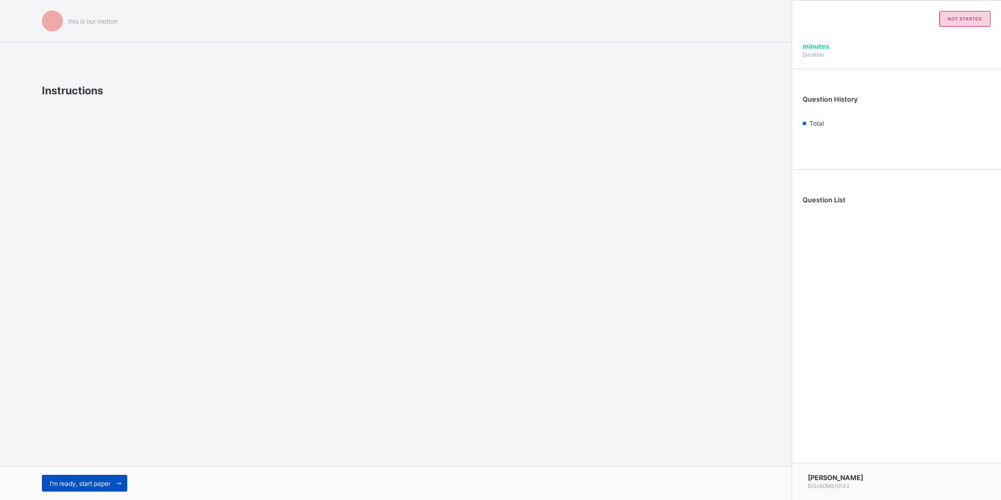
click at [46, 483] on div "I’m ready, start paper" at bounding box center [84, 482] width 85 height 17
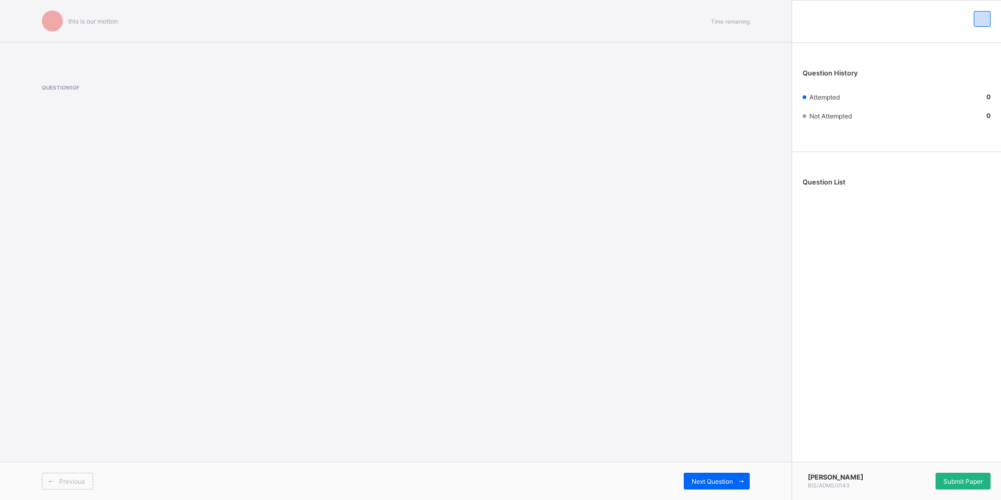
click at [953, 479] on span "Submit Paper" at bounding box center [963, 481] width 39 height 8
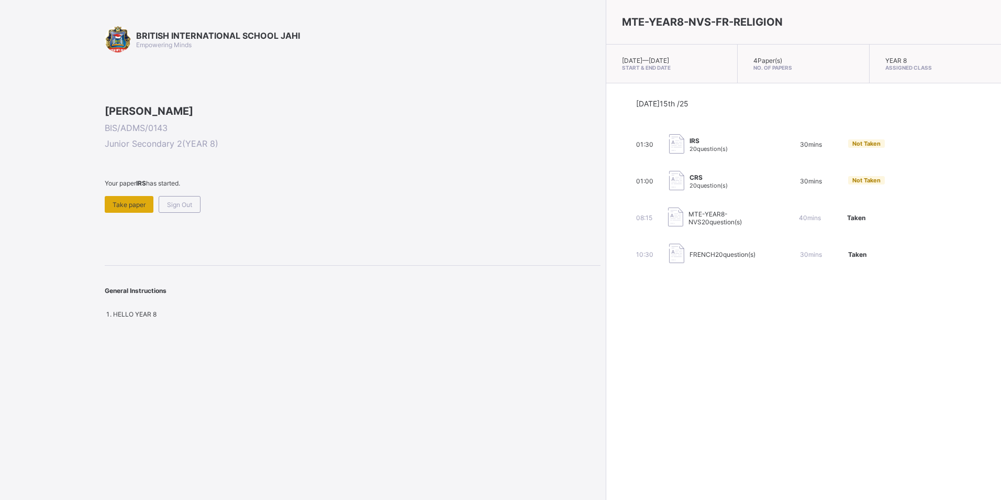
click at [139, 213] on div "Take paper" at bounding box center [129, 204] width 49 height 17
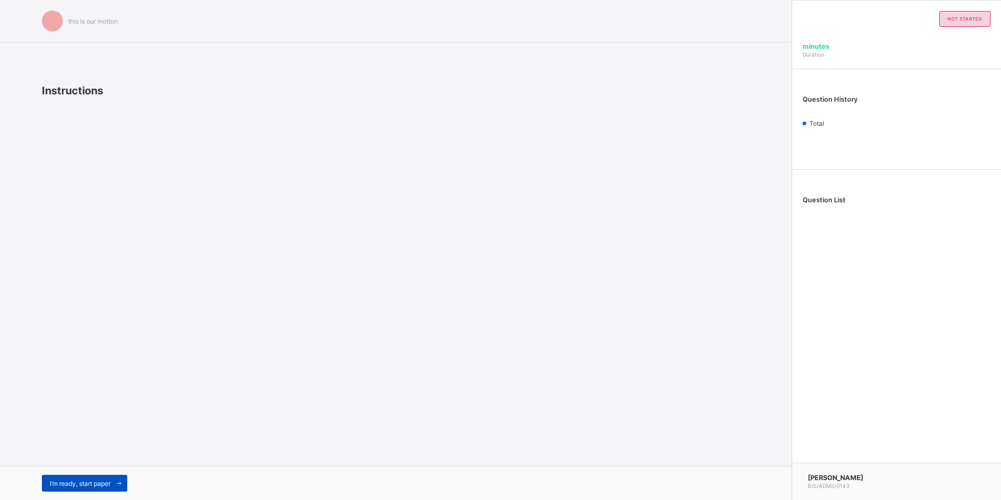
drag, startPoint x: 95, startPoint y: 476, endPoint x: 90, endPoint y: 480, distance: 6.4
click at [90, 480] on div "I’m ready, start paper" at bounding box center [84, 482] width 85 height 17
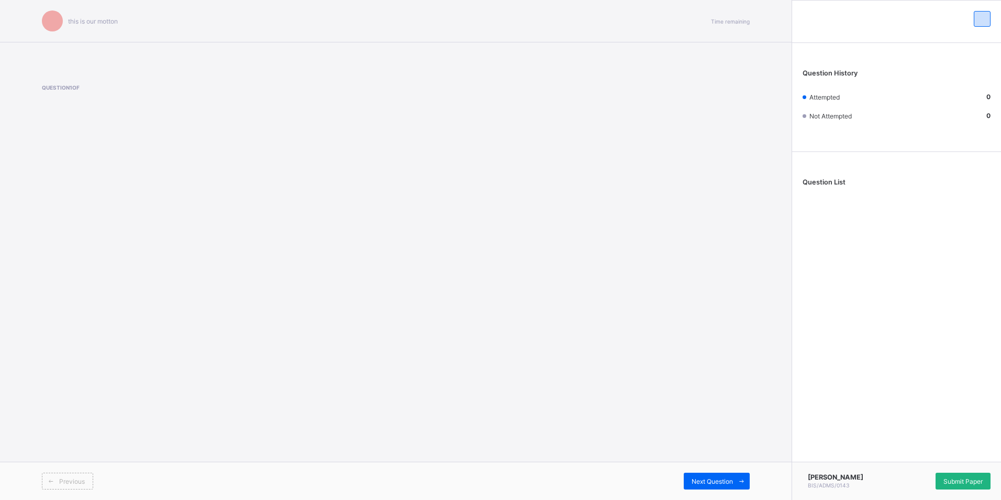
click at [972, 480] on span "Submit Paper" at bounding box center [963, 481] width 39 height 8
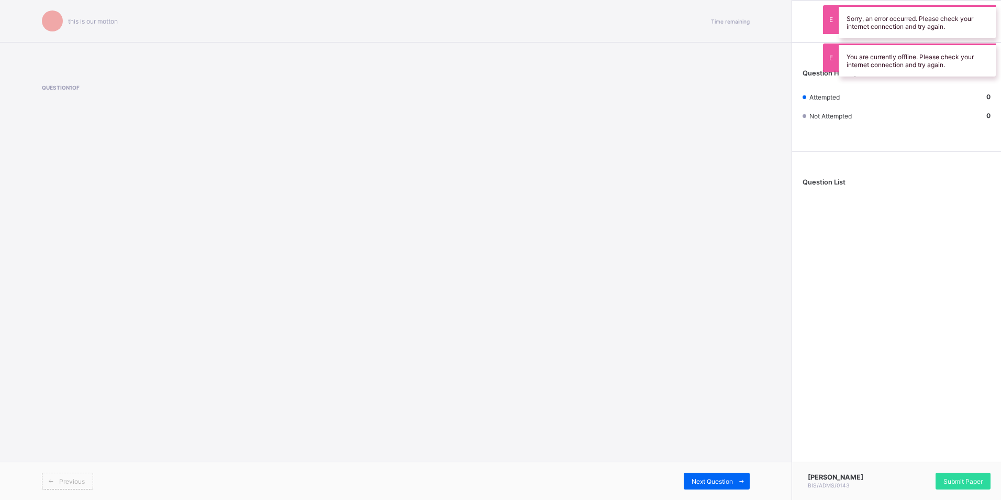
click at [954, 477] on span "Submit Paper" at bounding box center [963, 481] width 39 height 8
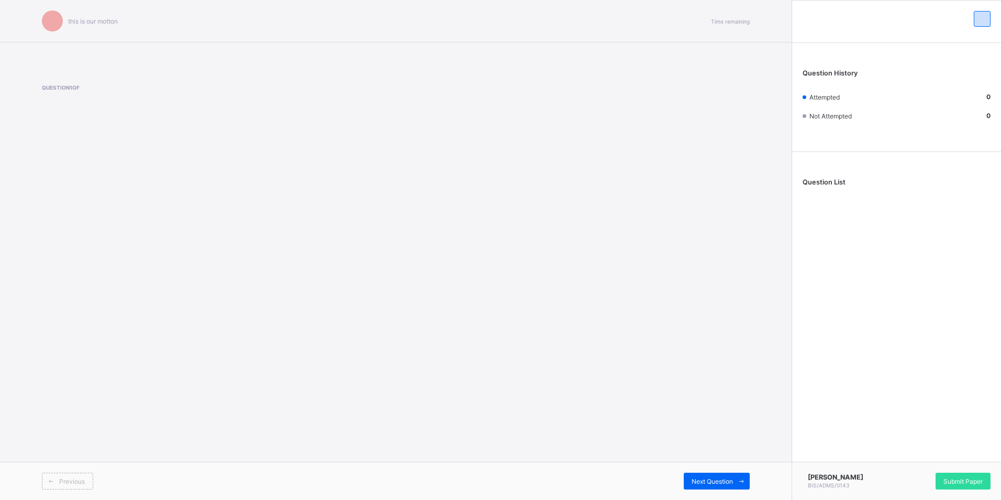
click at [967, 480] on span "Submit Paper" at bounding box center [963, 481] width 39 height 8
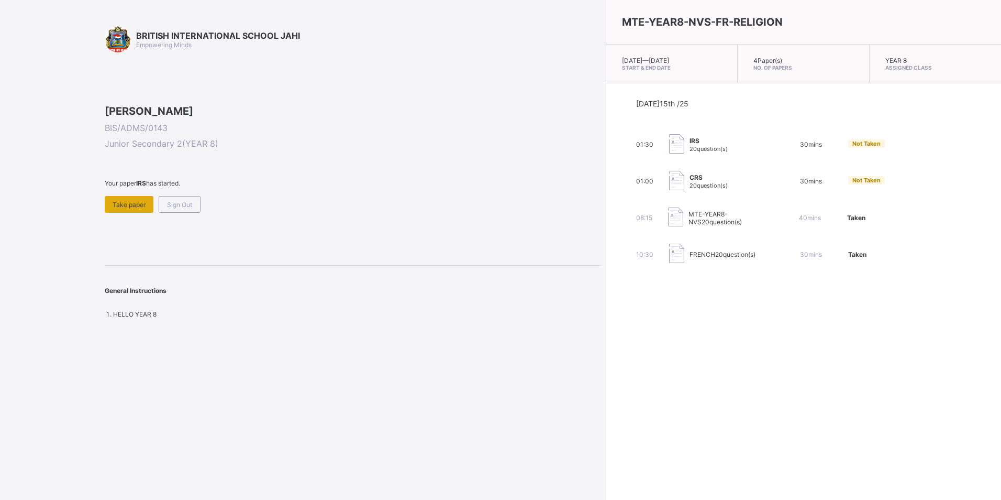
click at [132, 208] on span "Take paper" at bounding box center [129, 205] width 33 height 8
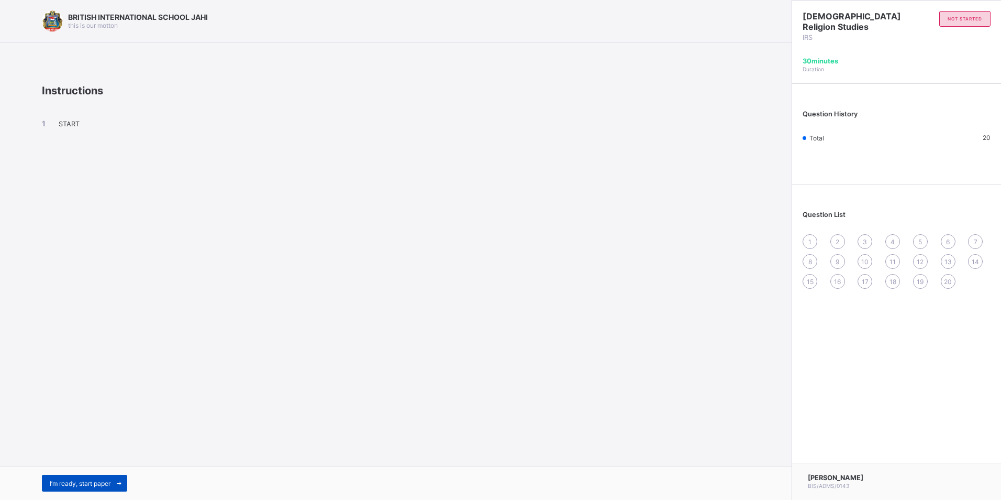
click at [91, 484] on span "I’m ready, start paper" at bounding box center [80, 483] width 61 height 8
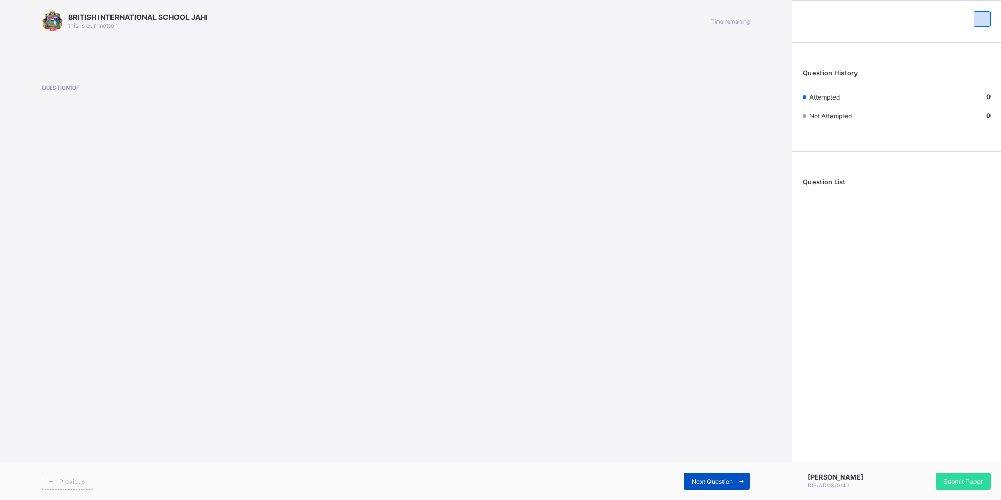
click at [727, 480] on span "Next Question" at bounding box center [712, 481] width 41 height 8
click at [980, 484] on div "Submit Paper" at bounding box center [963, 480] width 55 height 17
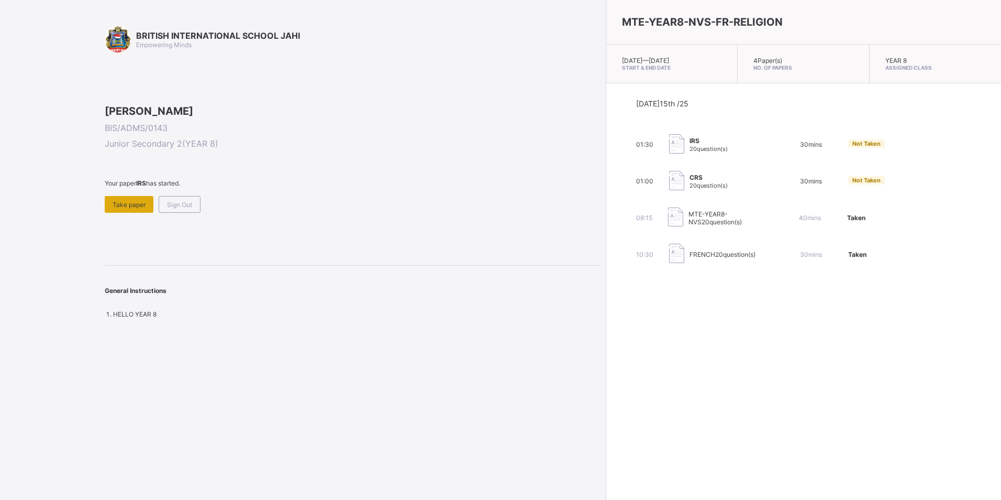
click at [140, 208] on span "Take paper" at bounding box center [129, 205] width 33 height 8
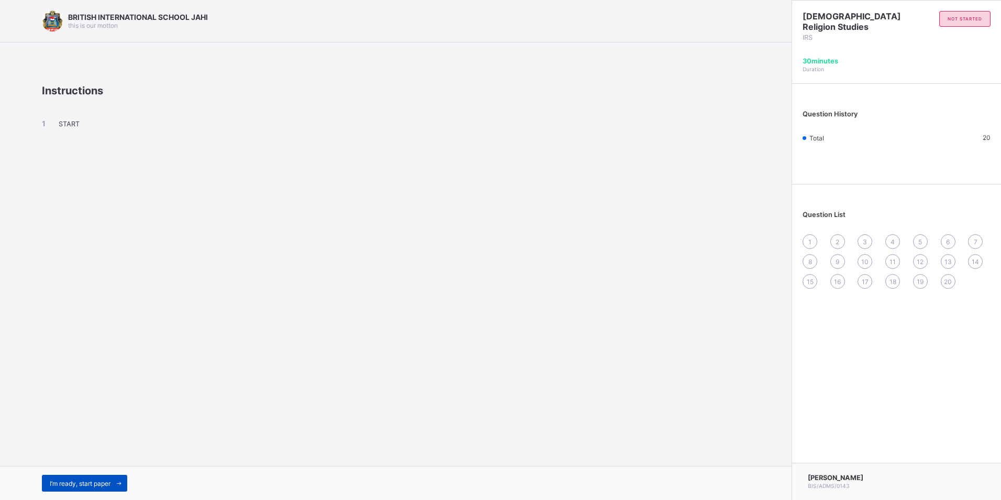
click at [91, 481] on span "I’m ready, start paper" at bounding box center [80, 483] width 61 height 8
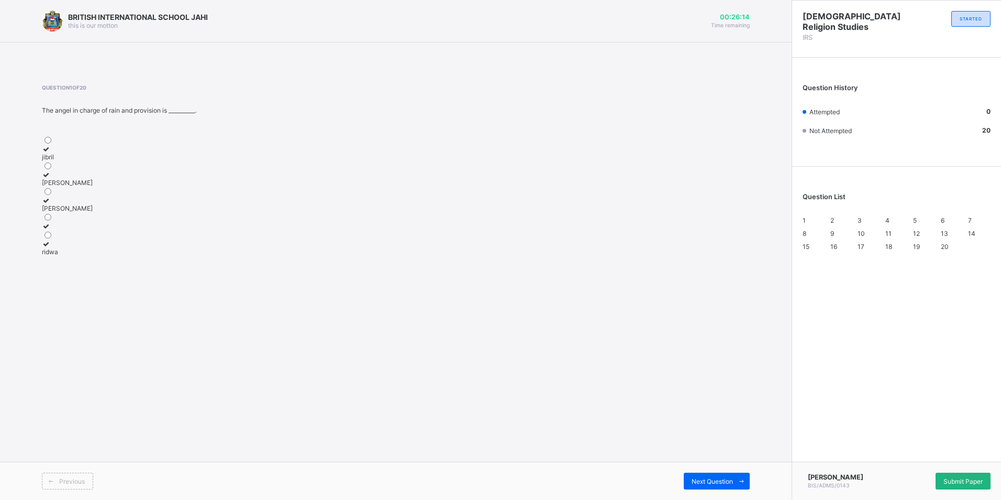
click at [948, 483] on div "Submit Paper" at bounding box center [963, 480] width 55 height 17
drag, startPoint x: 510, startPoint y: 353, endPoint x: 512, endPoint y: 365, distance: 11.7
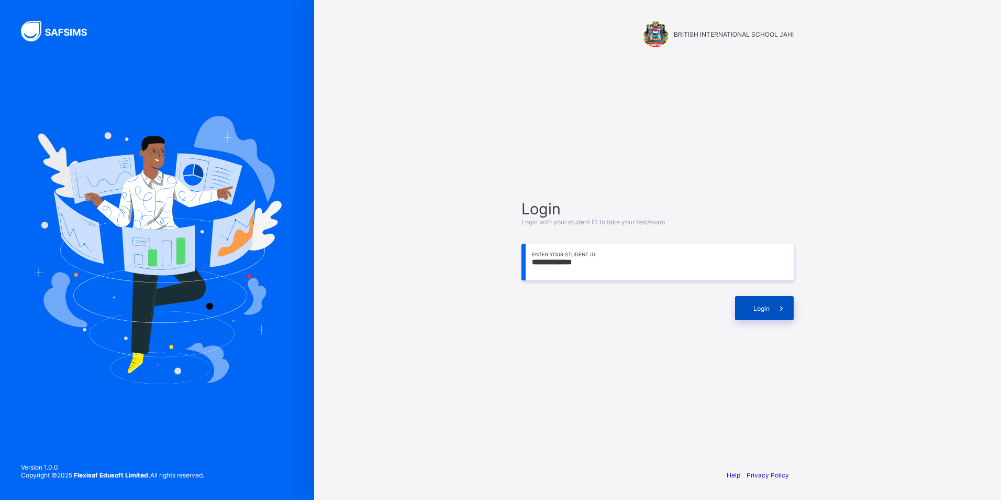
type input "**********"
click at [760, 306] on span "Login" at bounding box center [762, 308] width 16 height 8
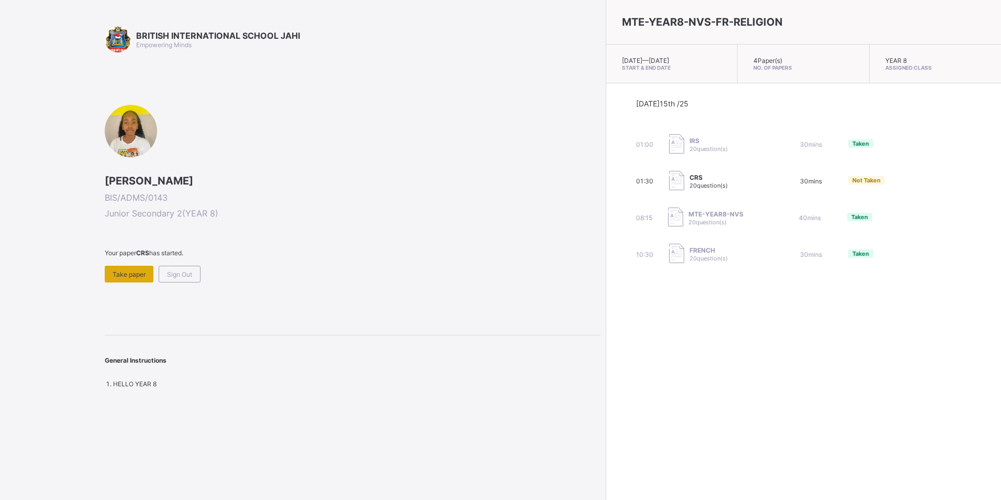
click at [124, 269] on div "Take paper" at bounding box center [129, 273] width 49 height 17
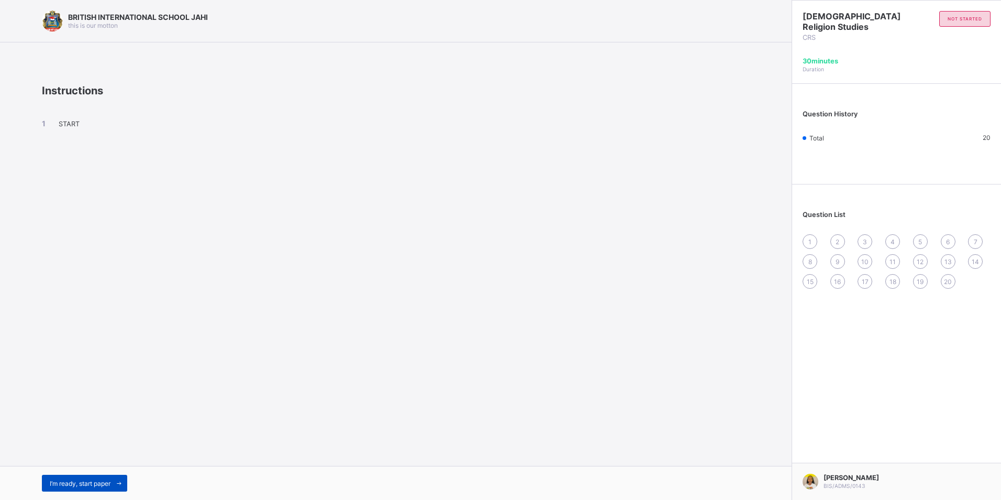
click at [96, 484] on span "I’m ready, start paper" at bounding box center [80, 483] width 61 height 8
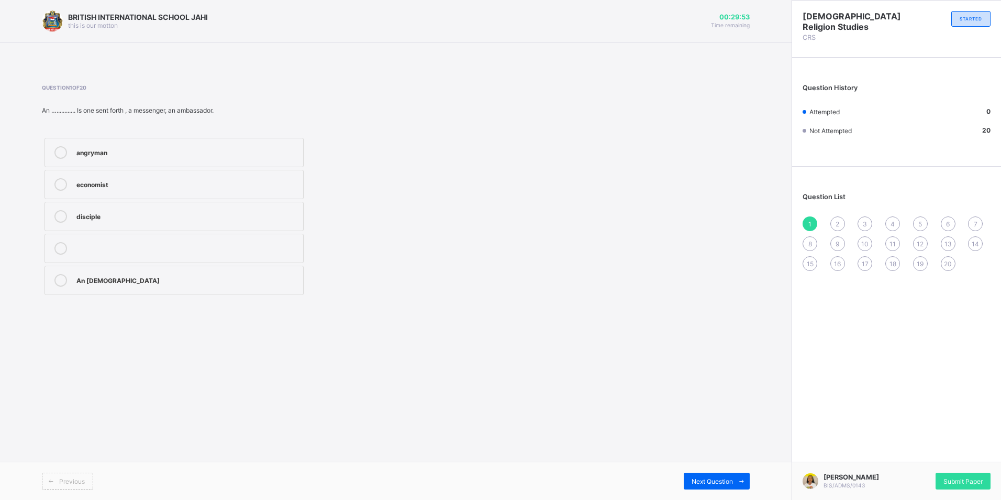
click at [146, 205] on label "disciple" at bounding box center [174, 216] width 259 height 29
click at [723, 477] on span "Next Question" at bounding box center [712, 481] width 41 height 8
click at [215, 279] on div "heal the sick" at bounding box center [187, 279] width 222 height 10
click at [703, 475] on div "Next Question" at bounding box center [717, 480] width 66 height 17
click at [213, 183] on div at bounding box center [187, 184] width 222 height 13
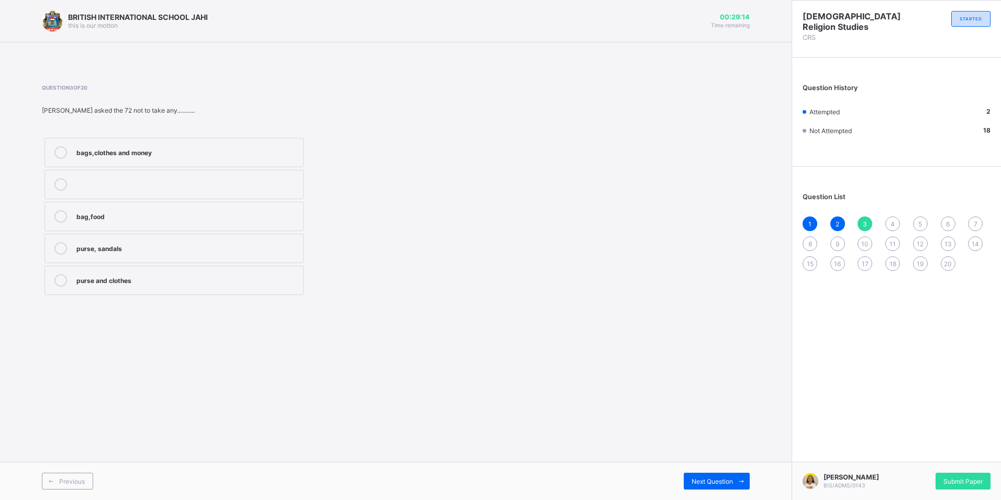
click at [214, 147] on div "bags,clothes and money" at bounding box center [187, 151] width 222 height 10
click at [700, 478] on span "Next Question" at bounding box center [712, 481] width 41 height 8
click at [93, 156] on div "72" at bounding box center [187, 151] width 222 height 10
click at [713, 479] on span "Next Question" at bounding box center [712, 481] width 41 height 8
click at [182, 112] on div "[DEMOGRAPHIC_DATA] teaches us that the love of money is the root of all…......." at bounding box center [262, 110] width 441 height 8
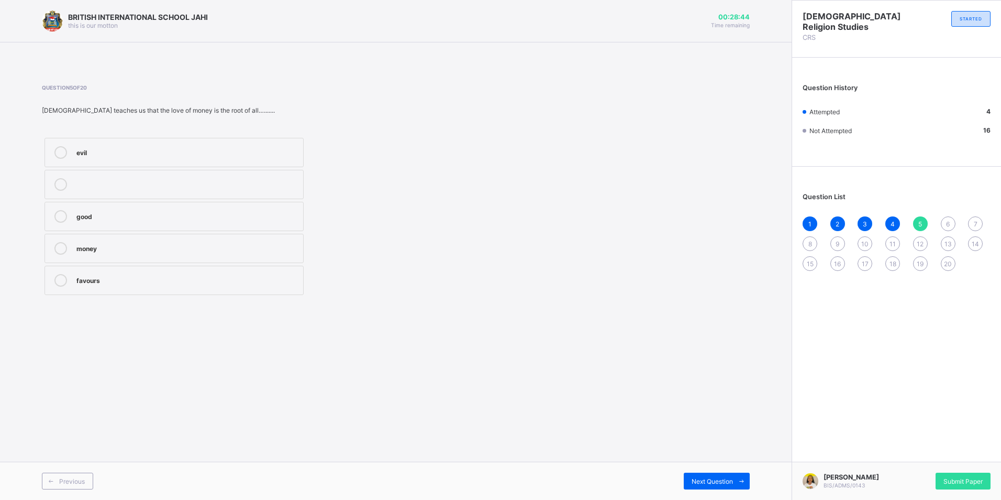
click at [126, 146] on div "evil" at bounding box center [187, 151] width 222 height 10
click at [707, 459] on div "BRITISH INTERNATIONAL SCHOOL JAHI this is our [PERSON_NAME] 00:28:43 Time remai…" at bounding box center [396, 250] width 792 height 500
click at [708, 480] on span "Next Question" at bounding box center [712, 481] width 41 height 8
click at [118, 196] on label "see [DEMOGRAPHIC_DATA]" at bounding box center [174, 184] width 259 height 29
click at [715, 485] on div "Next Question" at bounding box center [717, 480] width 66 height 17
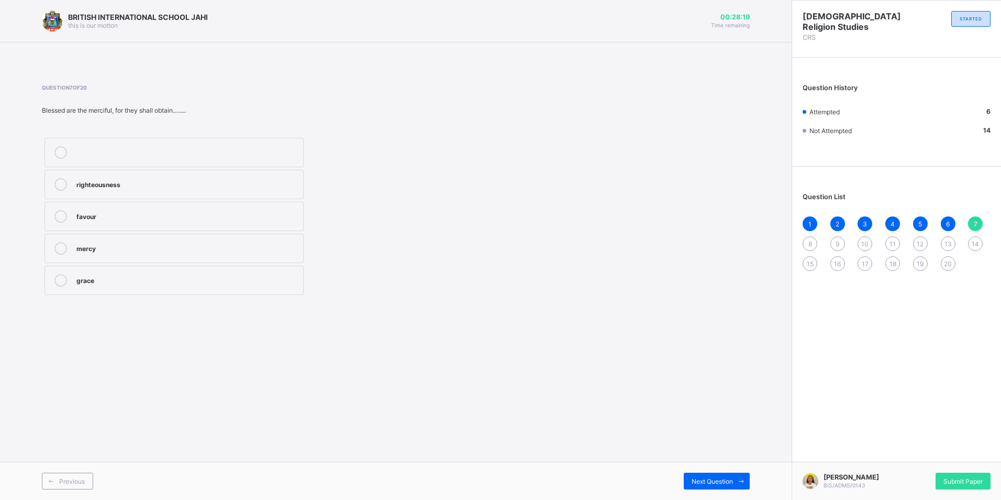
click at [139, 249] on div "mercy" at bounding box center [187, 247] width 222 height 10
click at [705, 480] on span "Next Question" at bounding box center [712, 481] width 41 height 8
click at [115, 152] on div "inherit the house" at bounding box center [187, 151] width 222 height 10
click at [197, 252] on div "inherit the earth" at bounding box center [187, 247] width 222 height 10
click at [728, 482] on span "Next Question" at bounding box center [712, 481] width 41 height 8
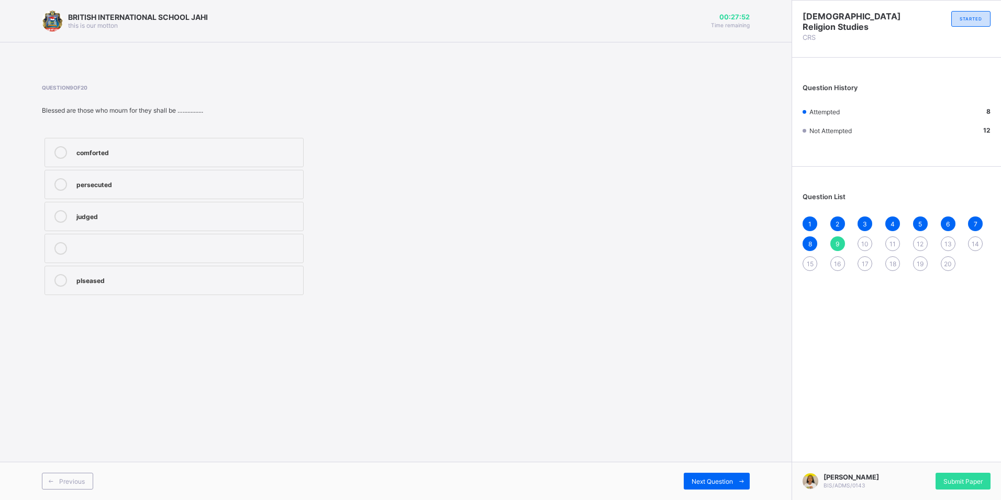
click at [142, 157] on div "comforted" at bounding box center [187, 152] width 222 height 13
click at [695, 474] on div "Next Question" at bounding box center [717, 480] width 66 height 17
click at [276, 281] on div "rulership [DEMOGRAPHIC_DATA] heaven earth" at bounding box center [174, 216] width 264 height 162
click at [253, 214] on div "[DEMOGRAPHIC_DATA]" at bounding box center [187, 215] width 222 height 10
click at [738, 479] on icon at bounding box center [742, 481] width 8 height 7
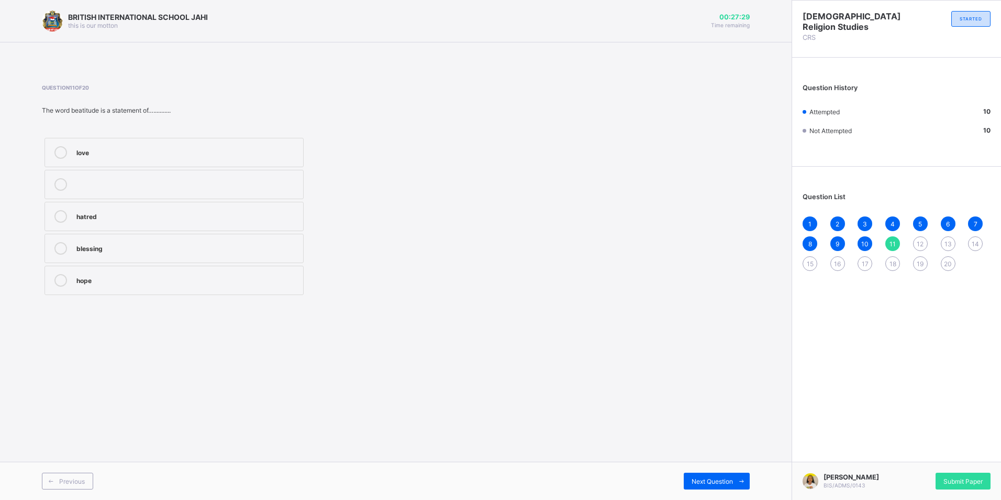
click at [191, 155] on div "love" at bounding box center [187, 151] width 222 height 10
click at [741, 481] on icon at bounding box center [742, 481] width 8 height 7
click at [103, 243] on div "12" at bounding box center [187, 247] width 222 height 10
click at [724, 482] on span "Next Question" at bounding box center [712, 481] width 41 height 8
click at [218, 207] on label "[PERSON_NAME]" at bounding box center [174, 216] width 259 height 29
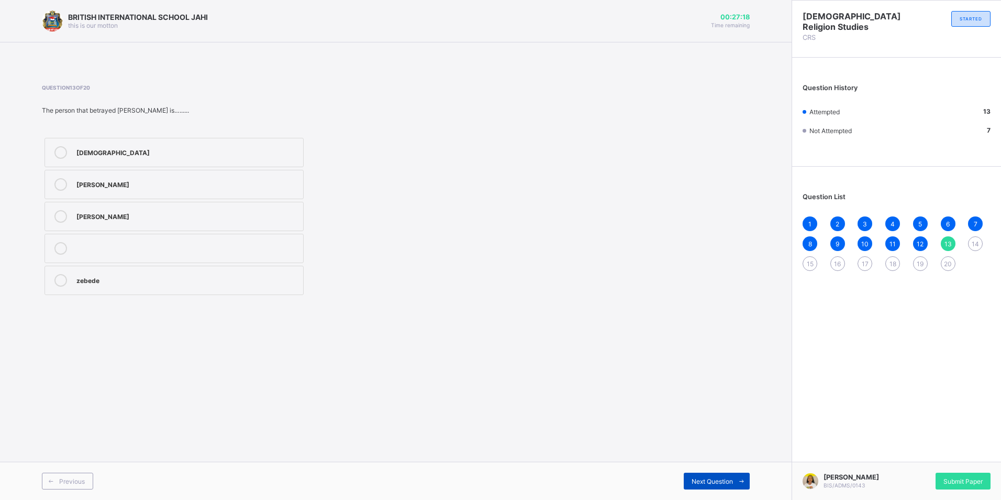
click at [690, 472] on div "Previous Next Question" at bounding box center [396, 480] width 792 height 38
click at [690, 481] on div "Next Question" at bounding box center [717, 480] width 66 height 17
click at [158, 167] on div "4 6 8 7" at bounding box center [174, 216] width 264 height 162
drag, startPoint x: 158, startPoint y: 167, endPoint x: 158, endPoint y: 180, distance: 13.1
click at [158, 180] on div "4" at bounding box center [187, 183] width 222 height 10
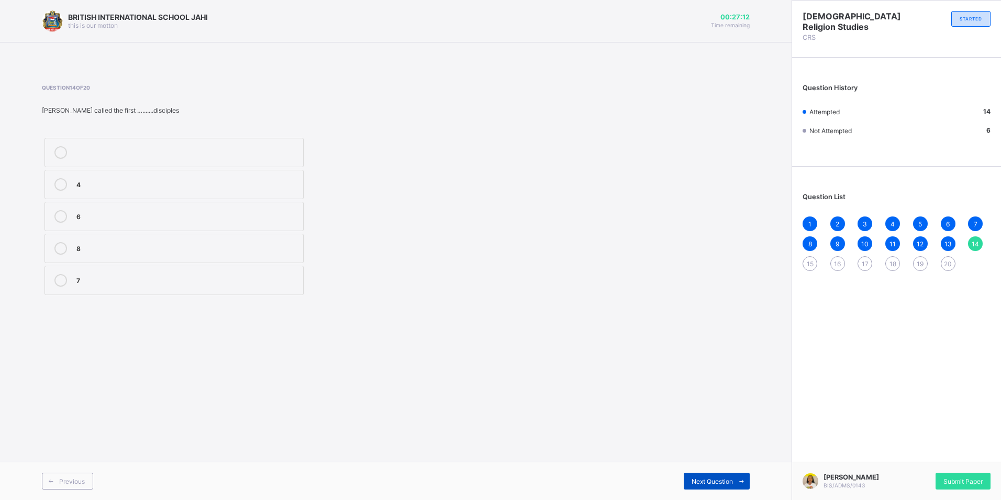
click at [687, 478] on div "Next Question" at bounding box center [717, 480] width 66 height 17
click at [131, 283] on div "disciple" at bounding box center [187, 279] width 222 height 10
click at [738, 482] on icon at bounding box center [742, 481] width 8 height 7
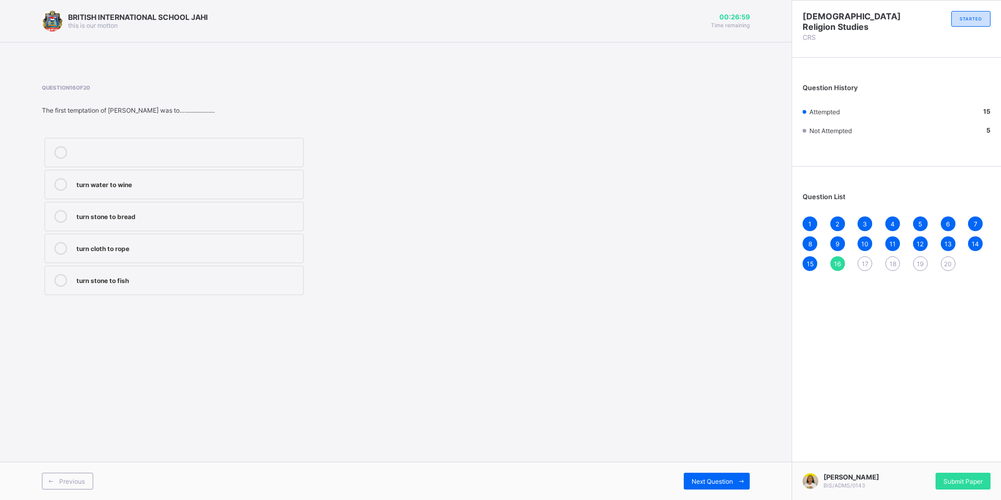
click at [141, 228] on label "turn stone to bread" at bounding box center [174, 216] width 259 height 29
click at [725, 485] on div "Next Question" at bounding box center [717, 480] width 66 height 17
click at [114, 213] on div "40" at bounding box center [187, 215] width 222 height 10
click at [710, 478] on span "Next Question" at bounding box center [712, 481] width 41 height 8
click at [128, 155] on div "Temptation" at bounding box center [187, 151] width 222 height 10
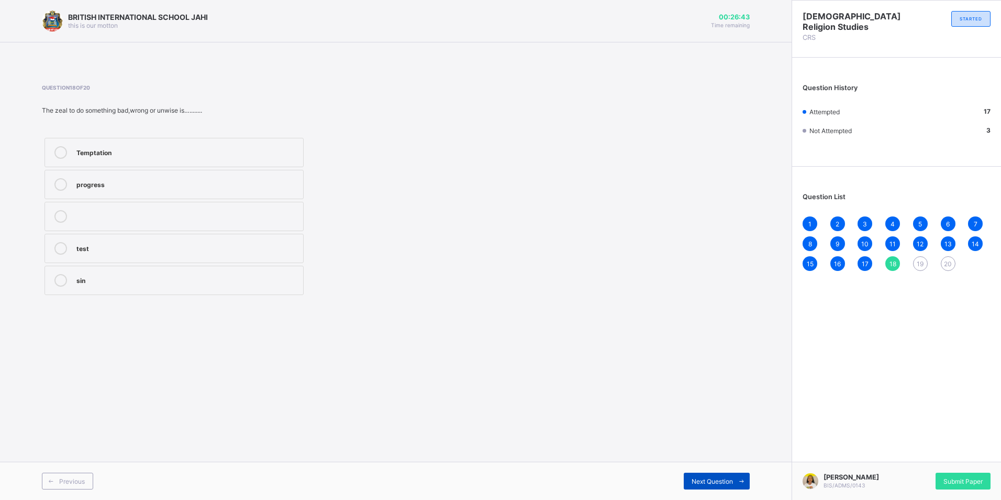
click at [717, 479] on span "Next Question" at bounding box center [712, 481] width 41 height 8
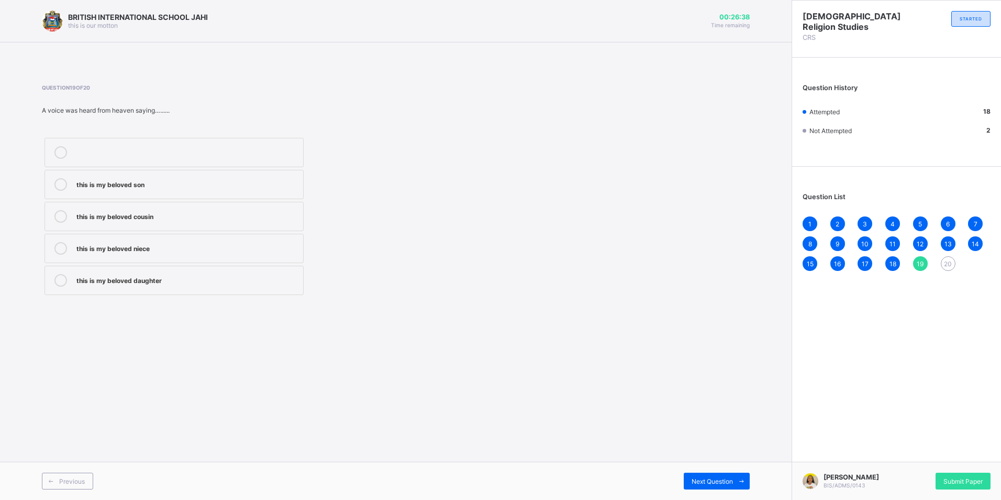
drag, startPoint x: 156, startPoint y: 184, endPoint x: 229, endPoint y: 211, distance: 78.0
click at [160, 189] on div "this is my beloved son" at bounding box center [187, 184] width 222 height 13
click at [724, 485] on div "Next Question" at bounding box center [717, 480] width 66 height 17
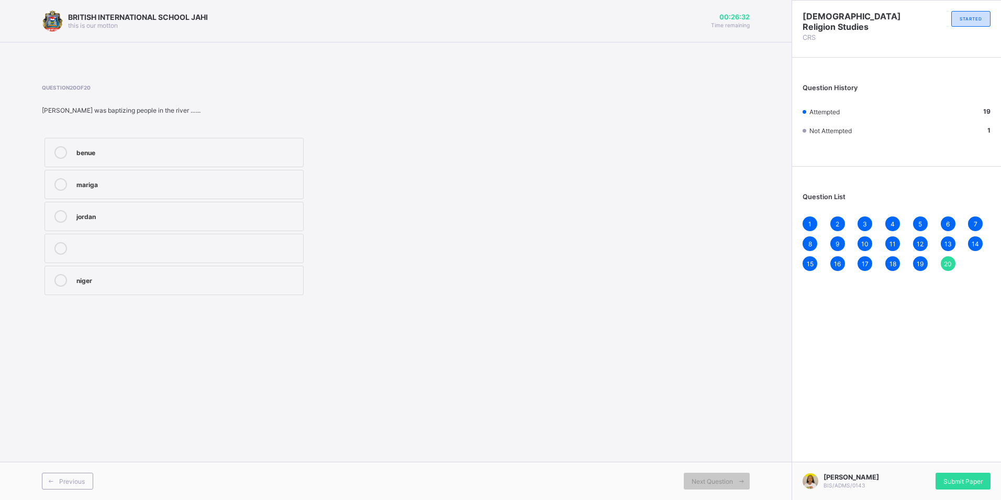
click at [123, 216] on div "jordan" at bounding box center [187, 215] width 222 height 10
click at [970, 478] on span "Submit Paper" at bounding box center [963, 481] width 39 height 8
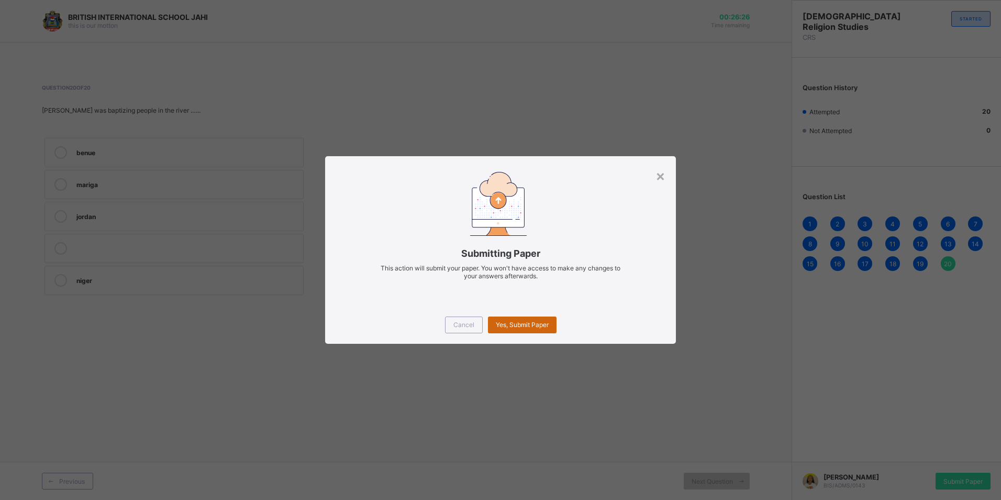
click at [541, 317] on div "Yes, Submit Paper" at bounding box center [522, 324] width 69 height 17
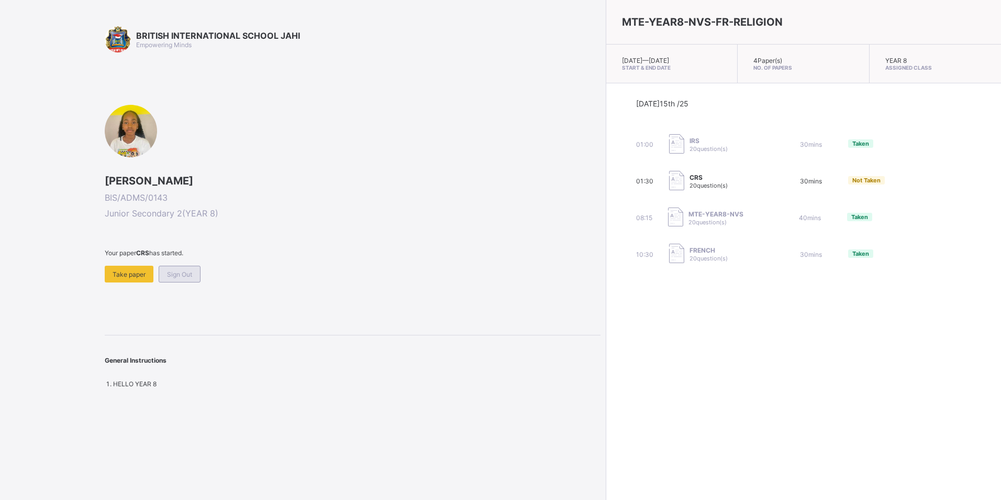
click at [177, 280] on div "Sign Out" at bounding box center [180, 273] width 42 height 17
